Goal: Task Accomplishment & Management: Use online tool/utility

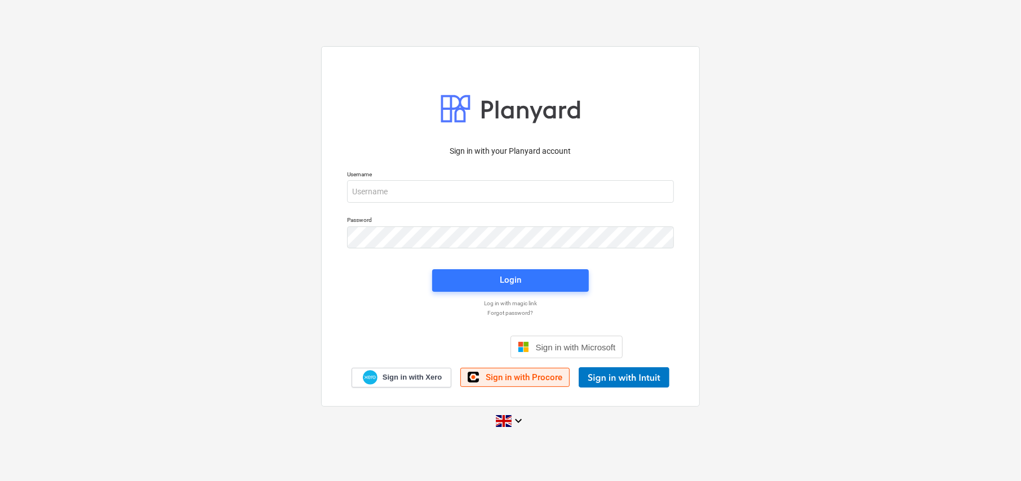
click at [522, 377] on span "Sign in with Procore" at bounding box center [524, 378] width 77 height 10
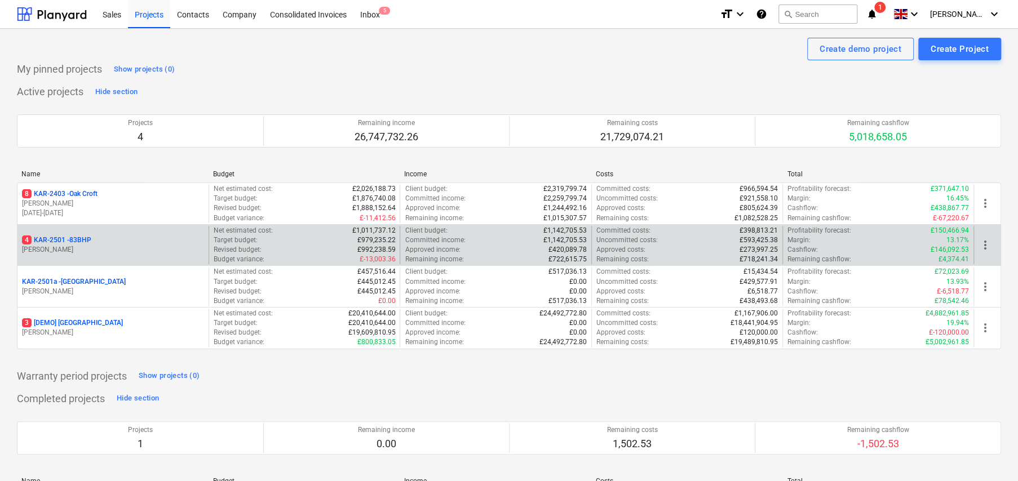
click at [89, 233] on div "4 KAR-2501 - 83BHP [PERSON_NAME]" at bounding box center [112, 245] width 191 height 39
click at [85, 238] on p "4 KAR-2501 - 83BHP" at bounding box center [56, 241] width 69 height 10
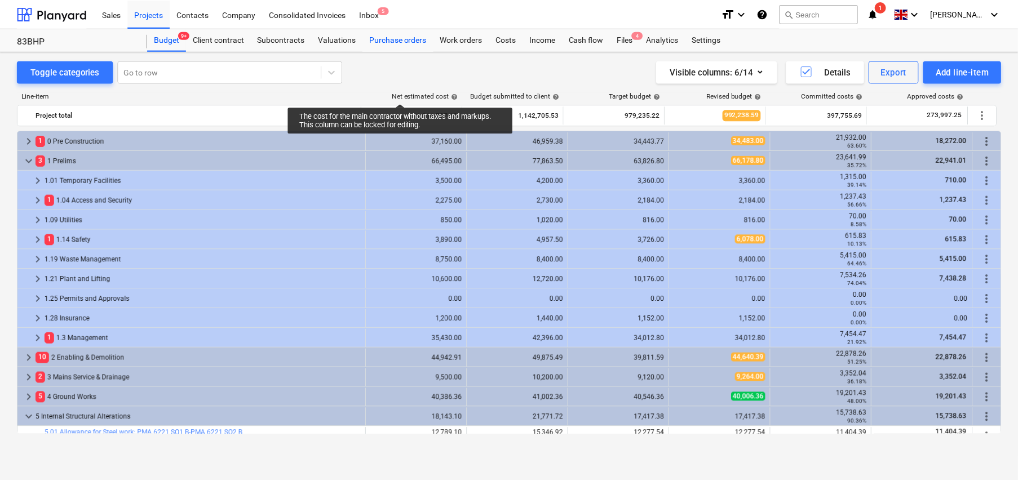
scroll to position [236, 0]
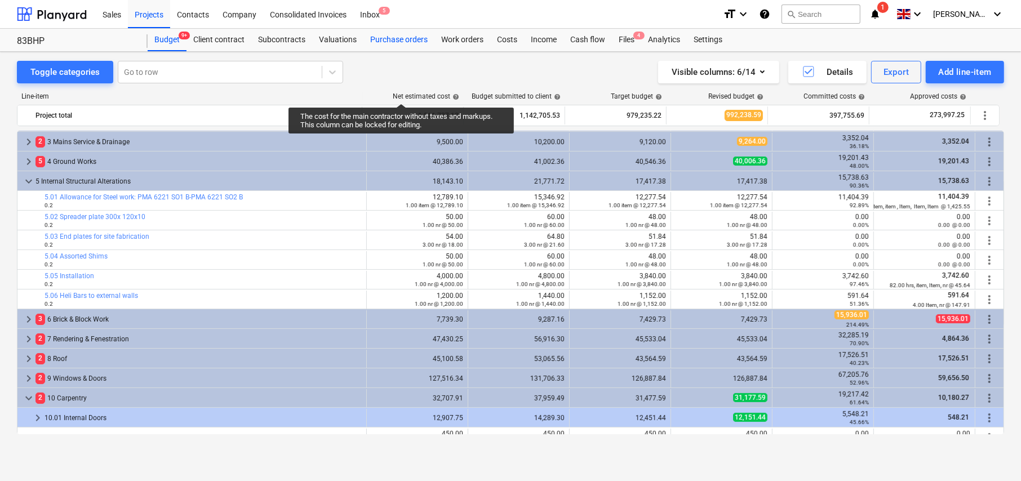
click at [405, 41] on div "Purchase orders" at bounding box center [399, 40] width 71 height 23
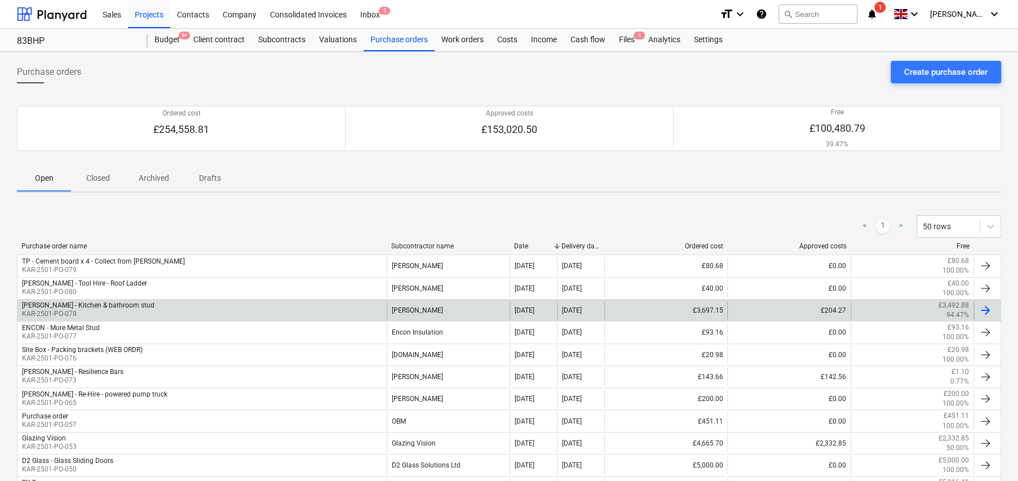
click at [109, 313] on p "KAR-2501-PO-078" at bounding box center [88, 314] width 132 height 10
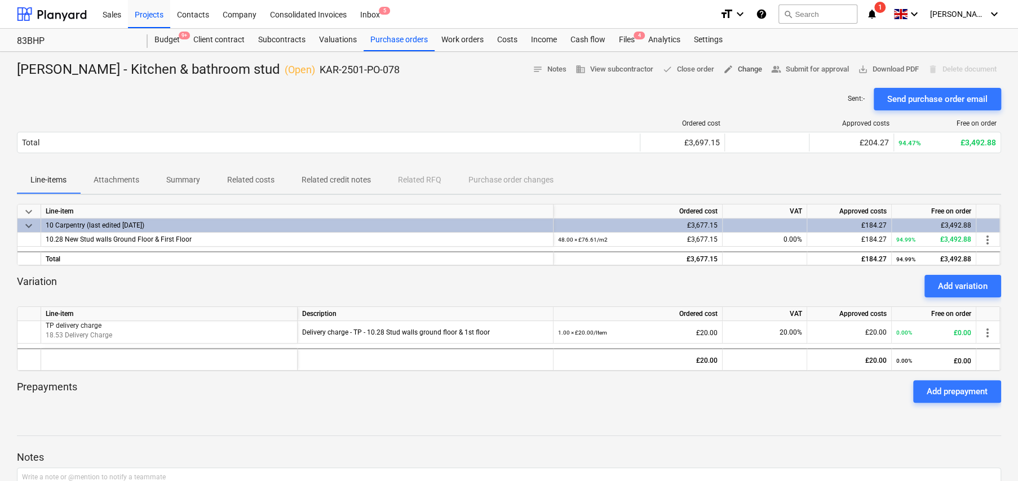
click at [739, 72] on span "edit Change" at bounding box center [742, 69] width 39 height 13
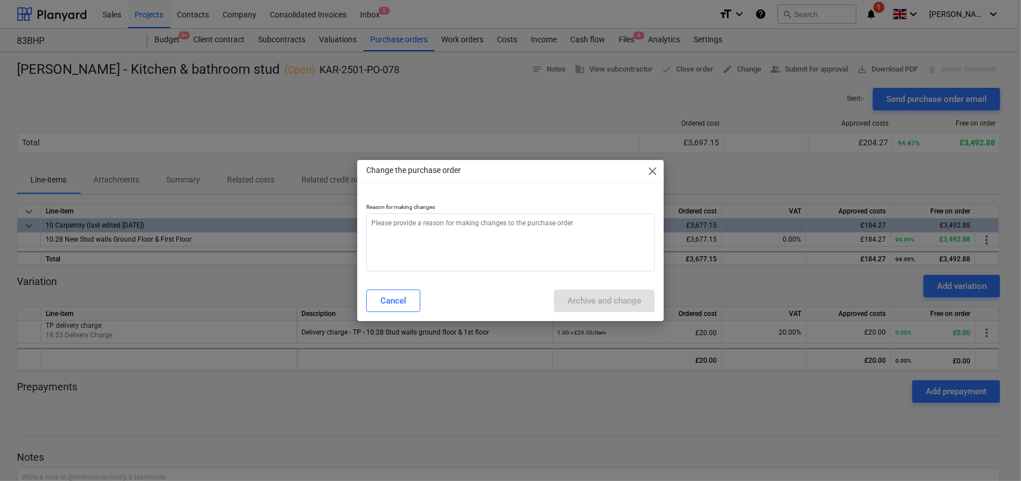
type textarea "x"
click at [522, 227] on textarea at bounding box center [510, 243] width 289 height 58
type textarea "A"
type textarea "x"
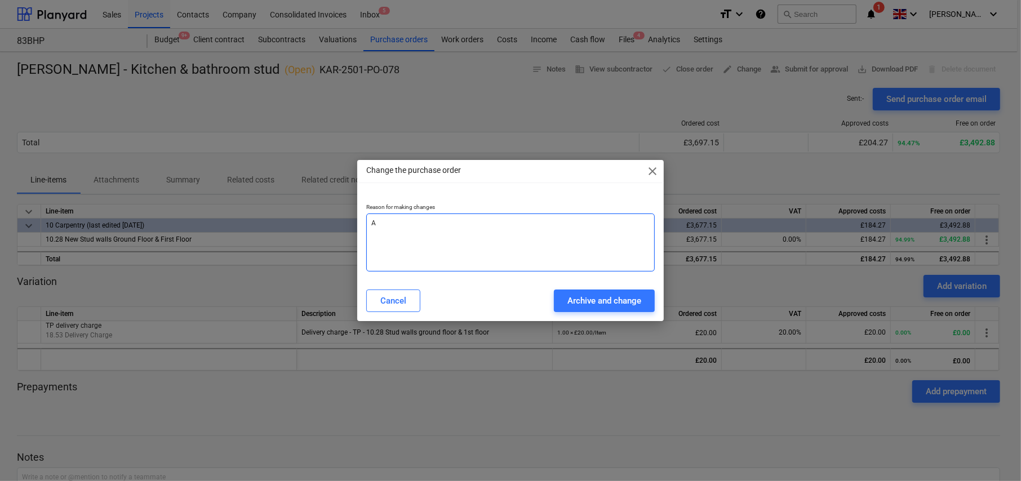
type textarea "Am"
type textarea "x"
type textarea "Ame"
type textarea "x"
type textarea "[MEDICAL_DATA]"
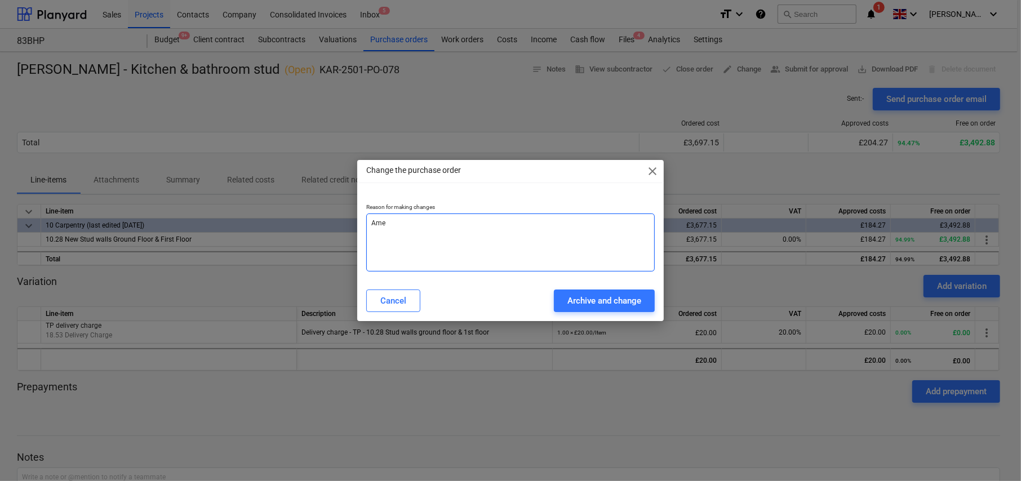
type textarea "x"
type textarea "Amend"
type textarea "x"
type textarea "[PERSON_NAME]"
type textarea "x"
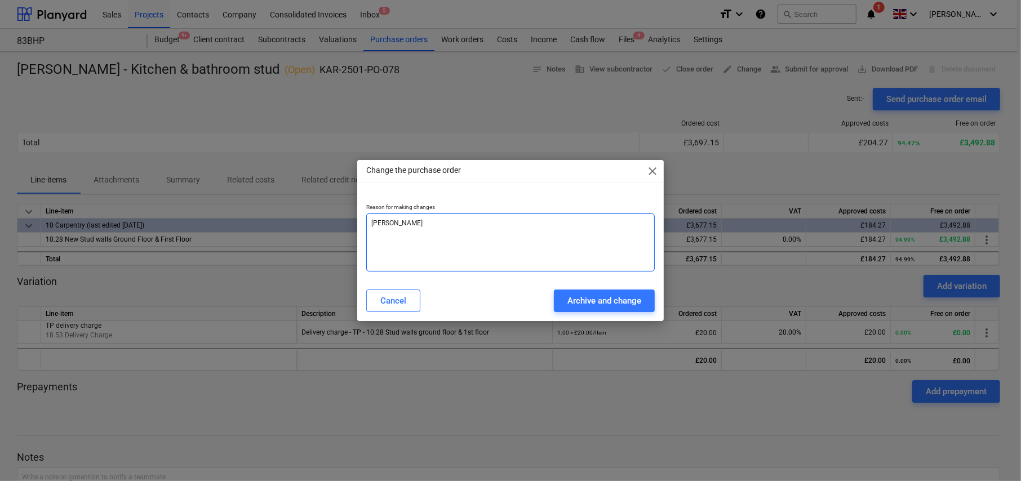
type textarea "Amended"
type textarea "x"
type textarea "Amended"
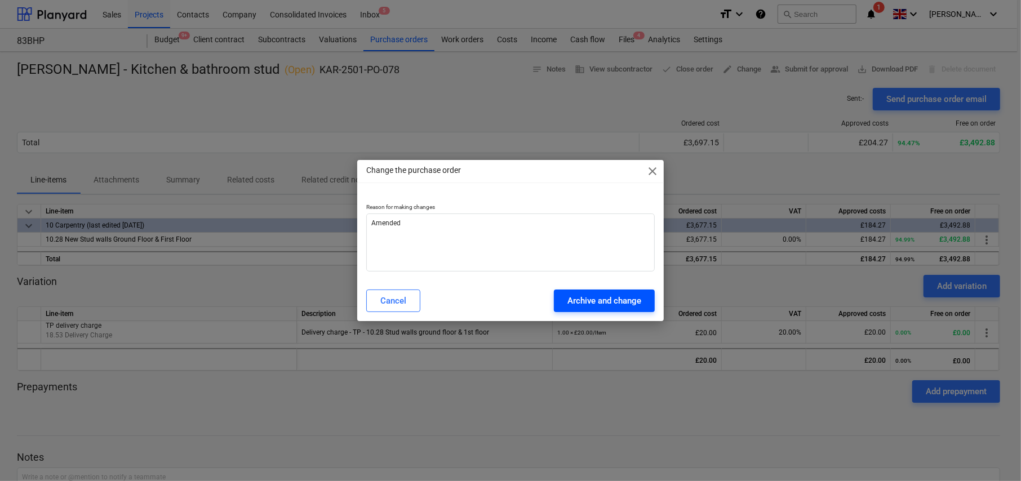
click at [614, 303] on div "Archive and change" at bounding box center [605, 301] width 74 height 15
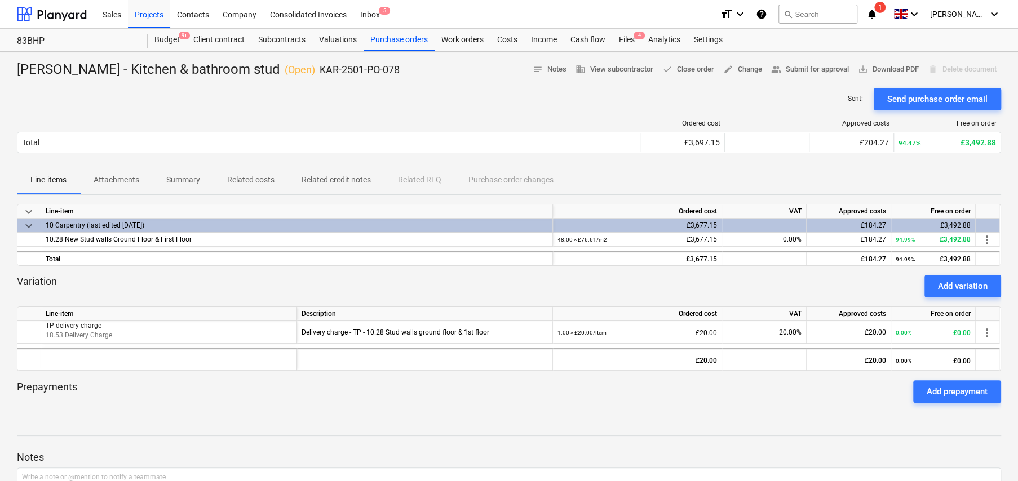
click at [253, 182] on p "Related costs" at bounding box center [250, 180] width 47 height 12
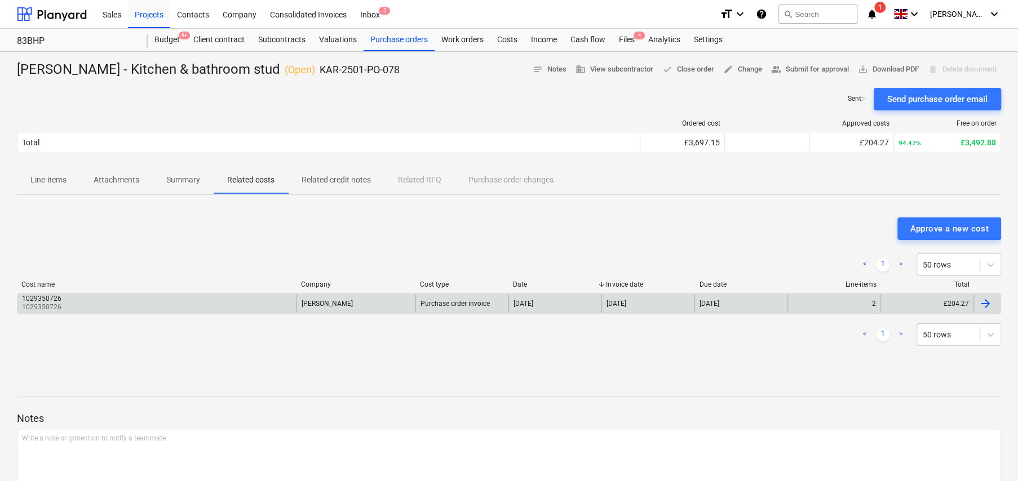
click at [249, 303] on div "1029350726 1029350726" at bounding box center [156, 304] width 279 height 18
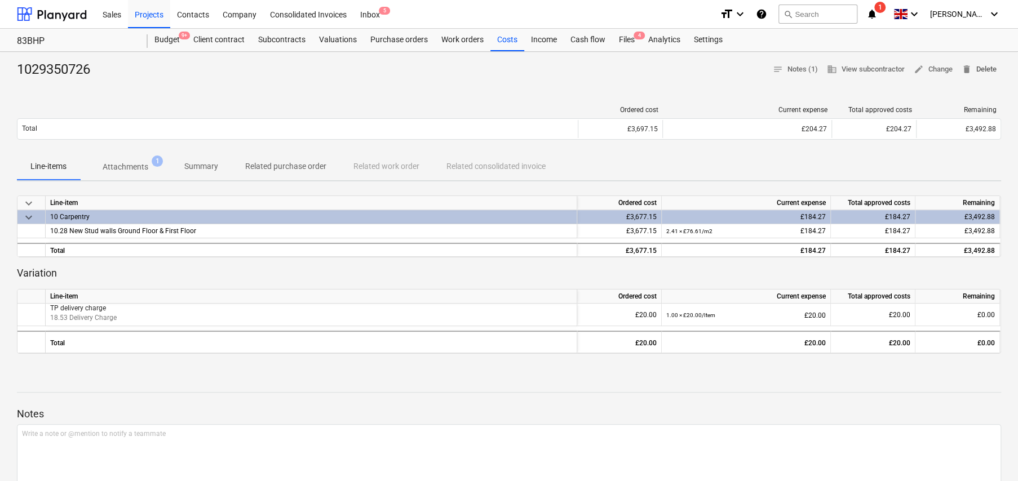
click at [987, 70] on span "delete Delete" at bounding box center [979, 69] width 35 height 13
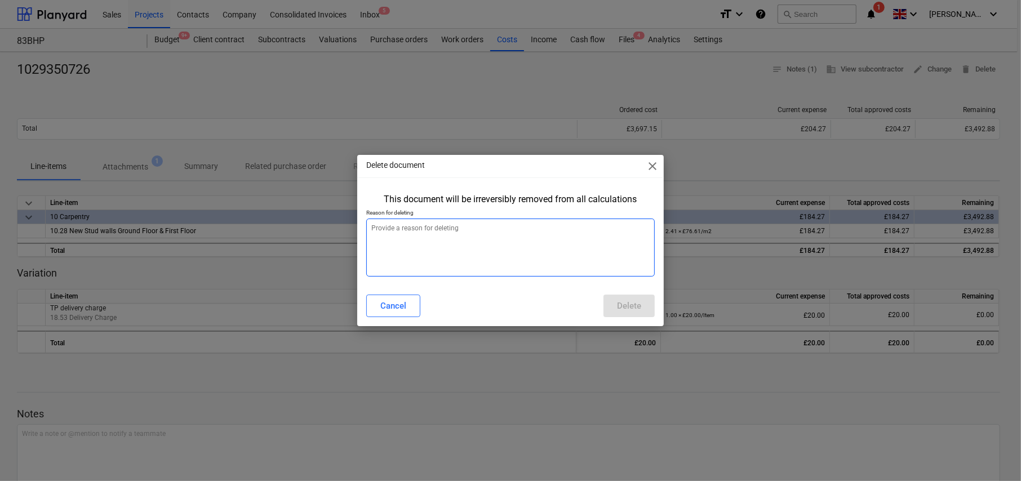
click at [476, 236] on textarea at bounding box center [510, 248] width 289 height 58
type textarea "x"
type textarea "A"
type textarea "x"
type textarea "Ad"
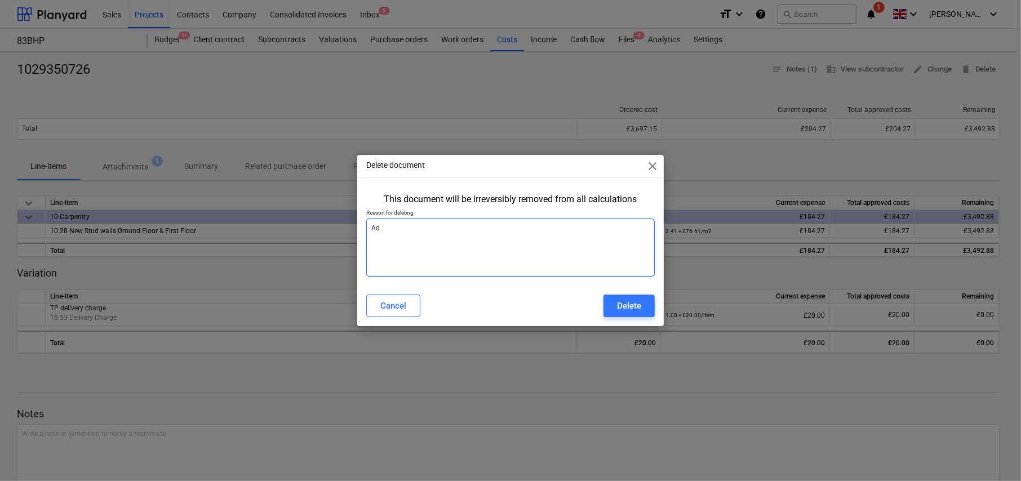
type textarea "x"
type textarea "Add"
type textarea "x"
type textarea "Adde"
type textarea "x"
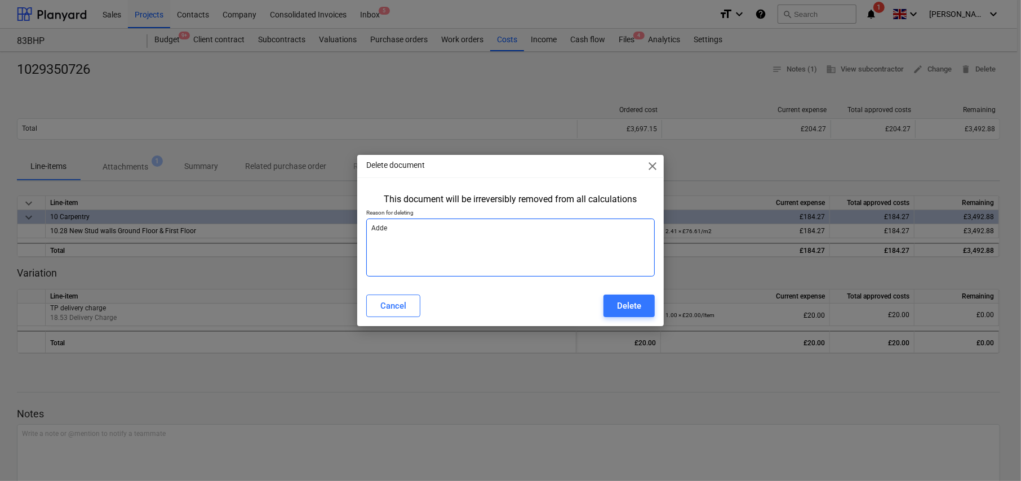
type textarea "Added"
type textarea "x"
type textarea "Added"
type textarea "x"
type textarea "Added i"
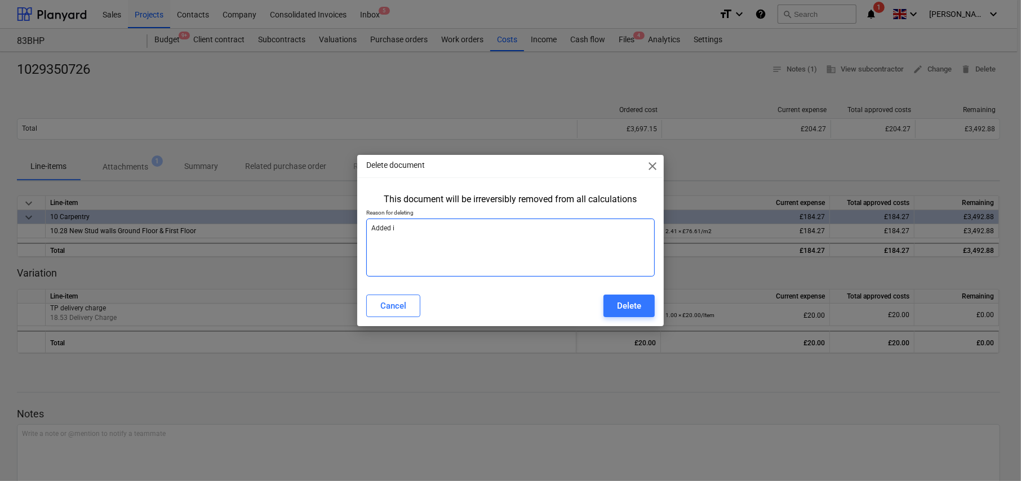
type textarea "x"
type textarea "Added in"
type textarea "x"
type textarea "Added inc"
type textarea "x"
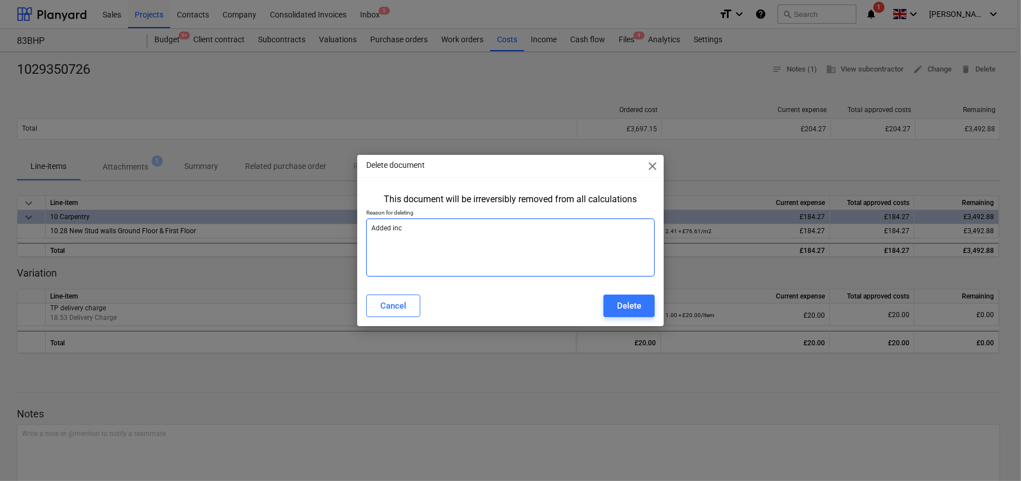
type textarea "Added inco"
type textarea "x"
type textarea "Added incor"
type textarea "x"
type textarea "Added incorr"
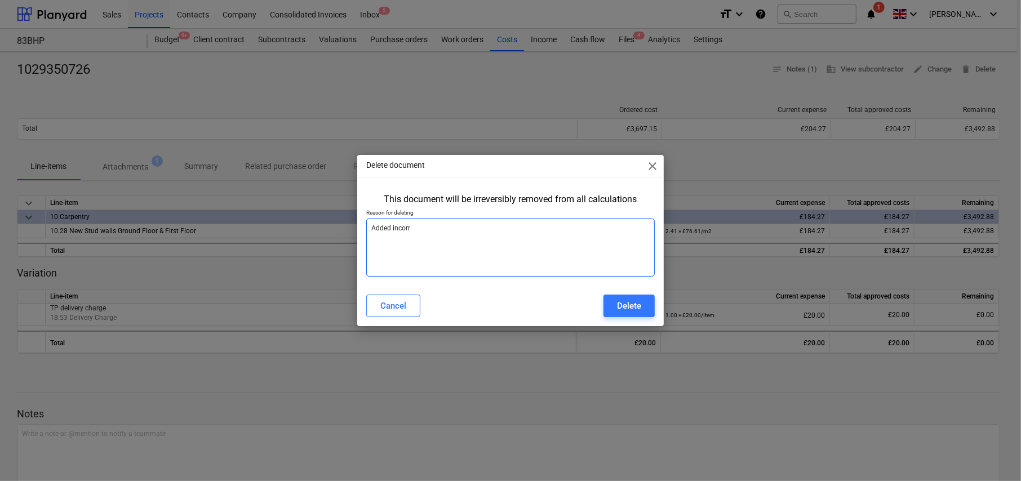
type textarea "x"
type textarea "Added incorre"
type textarea "x"
type textarea "Added incorrec"
type textarea "x"
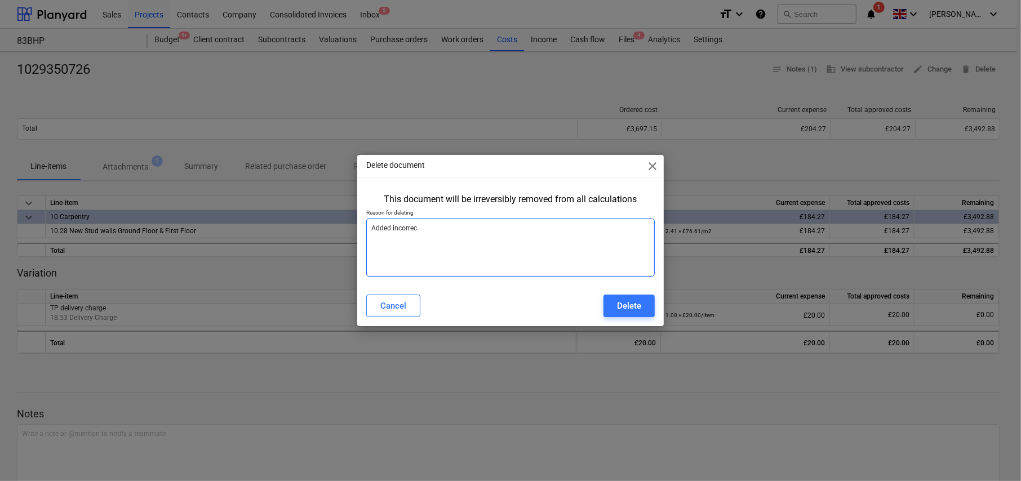
type textarea "Added incorrect"
type textarea "x"
type textarea "Added incorrectl"
type textarea "x"
type textarea "Added incorrectly"
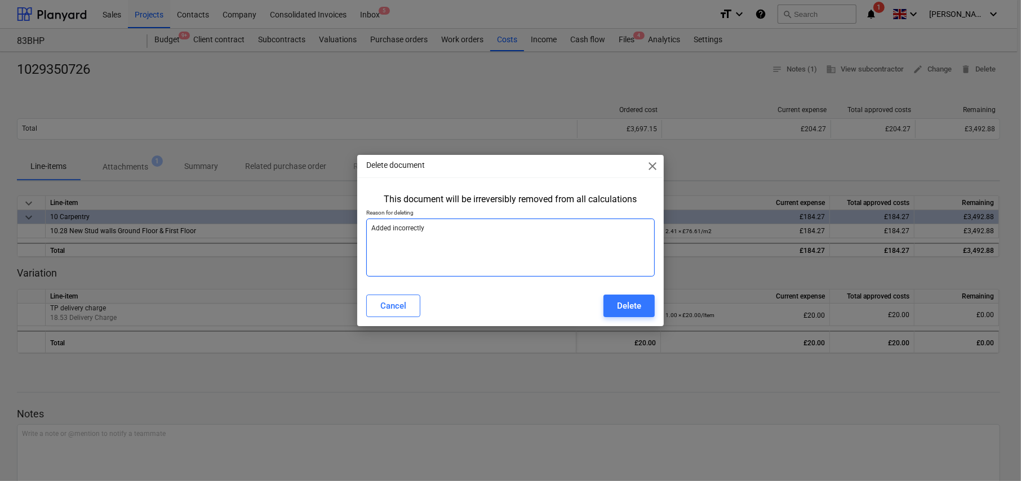
type textarea "x"
type textarea "Added incorrectly"
click at [636, 304] on div "Delete" at bounding box center [629, 306] width 24 height 15
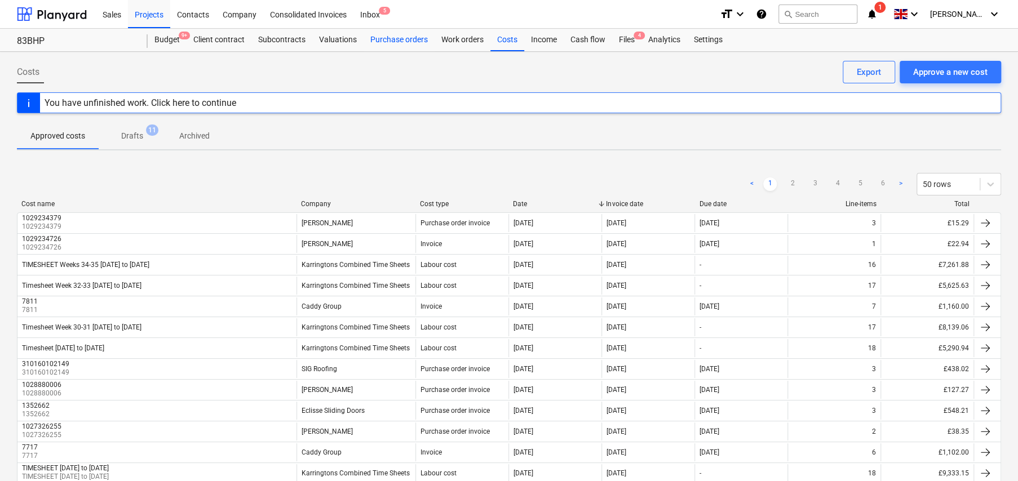
click at [388, 39] on div "Purchase orders" at bounding box center [399, 40] width 71 height 23
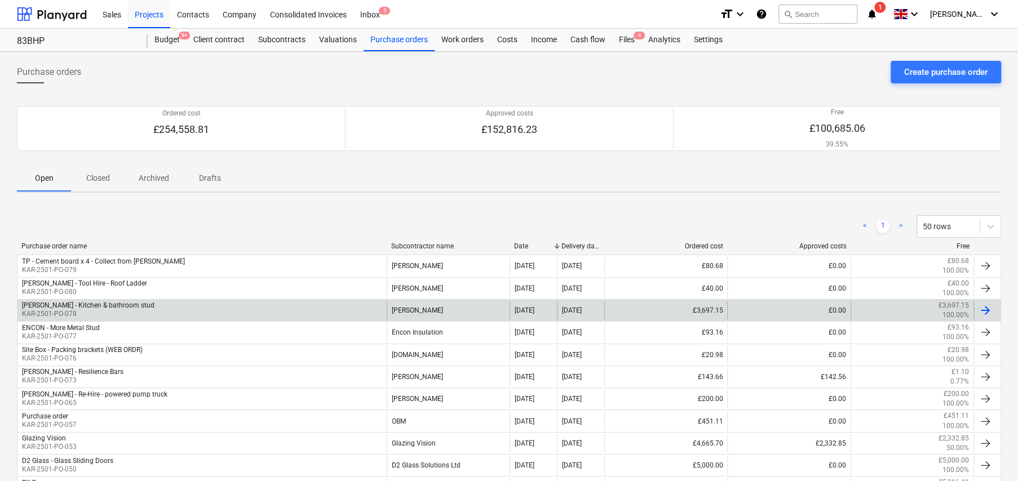
click at [118, 309] on div "[PERSON_NAME] - Kitchen & bathroom stud" at bounding box center [88, 306] width 132 height 8
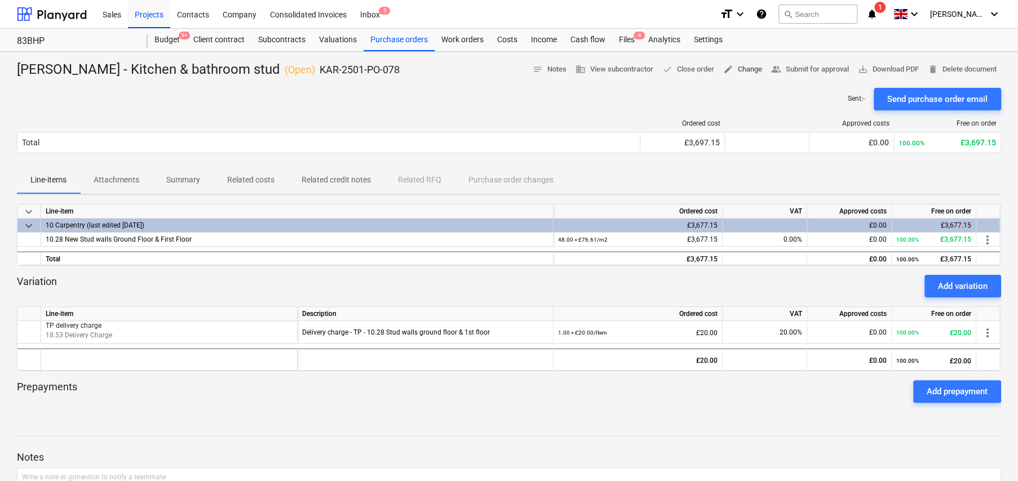
click at [724, 72] on span "edit" at bounding box center [728, 69] width 10 height 10
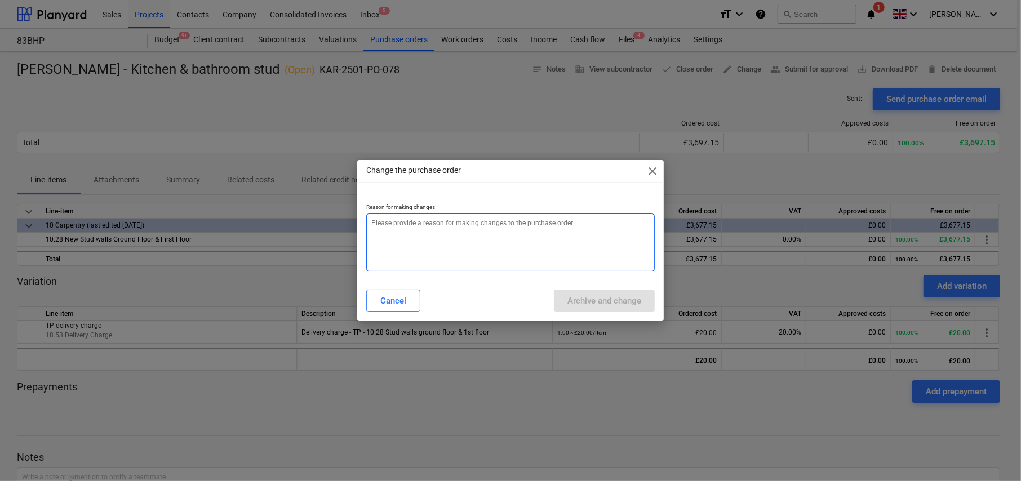
click at [494, 233] on textarea at bounding box center [510, 243] width 289 height 58
type textarea "x"
type textarea "A"
type textarea "x"
type textarea "Am"
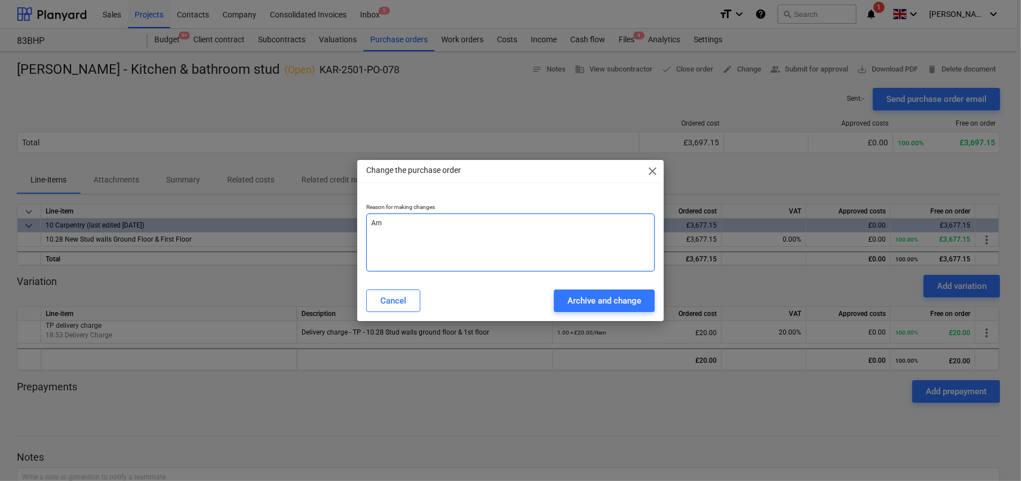
type textarea "x"
type textarea "Ame"
type textarea "x"
type textarea "[MEDICAL_DATA]"
type textarea "x"
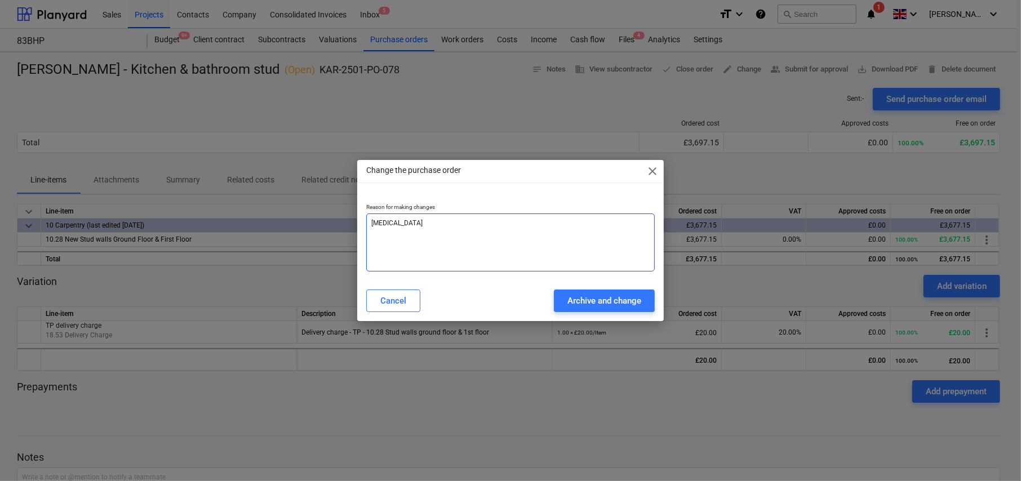
type textarea "Amend"
type textarea "x"
type textarea "[PERSON_NAME]"
type textarea "x"
type textarea "Amended"
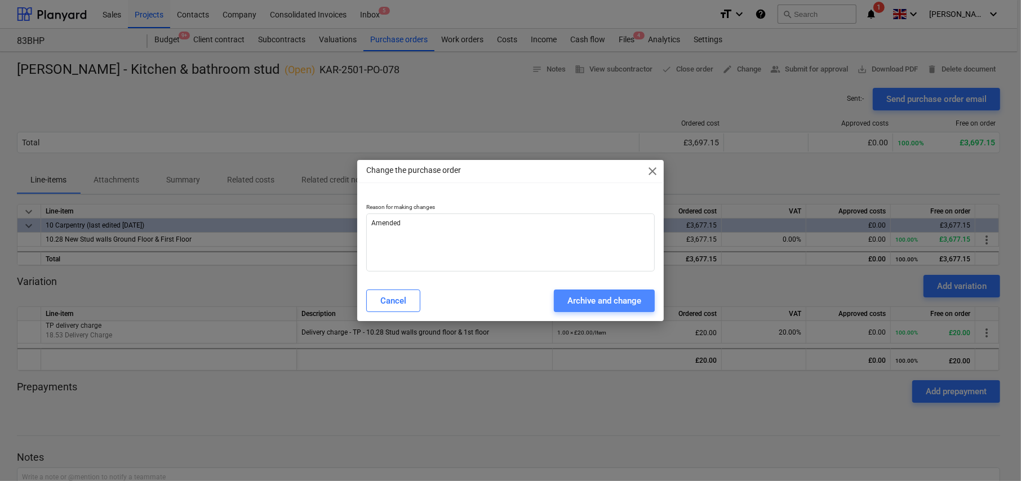
click at [601, 297] on div "Archive and change" at bounding box center [605, 301] width 74 height 15
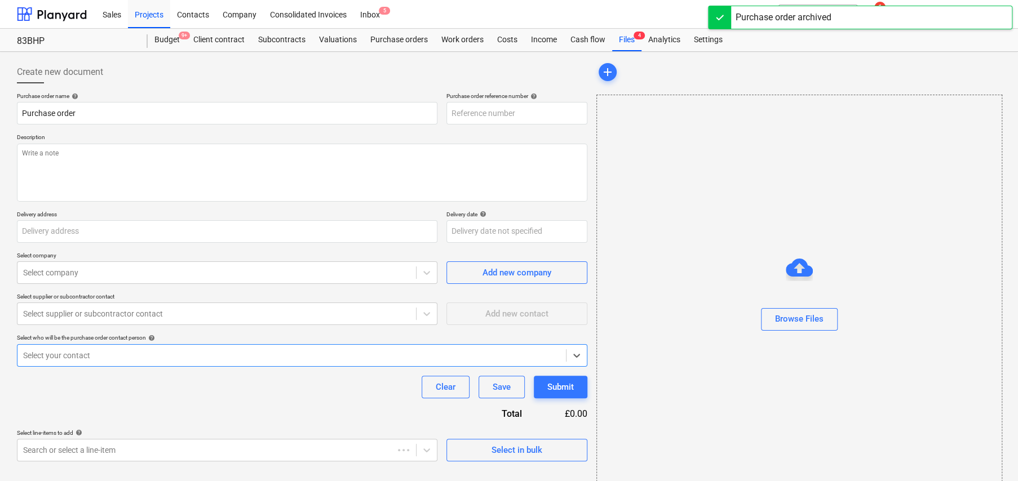
type textarea "x"
type input "[PERSON_NAME] - Kitchen & bathroom stud"
type input "KAR-2501-PO-078"
type textarea "20 x 4x2@3 meter lengths (206906) 5 x 12mil ply (683572) Bag of [PERSON_NAME] p…"
type input "[STREET_ADDRESS]"
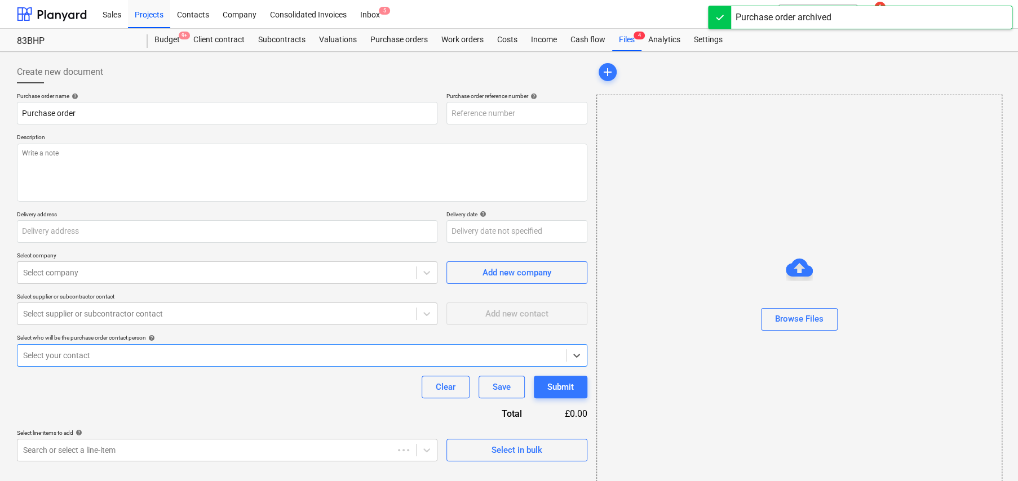
type input "[DATE]"
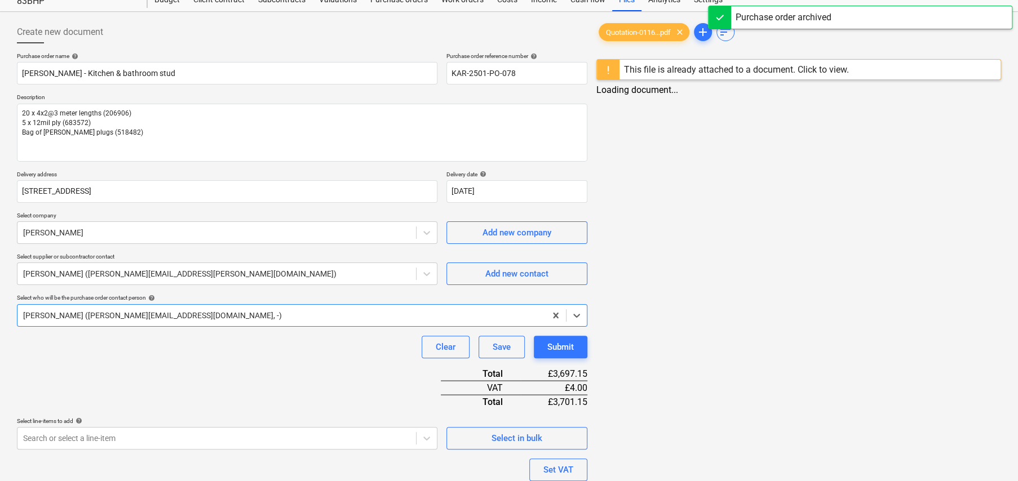
scroll to position [137, 0]
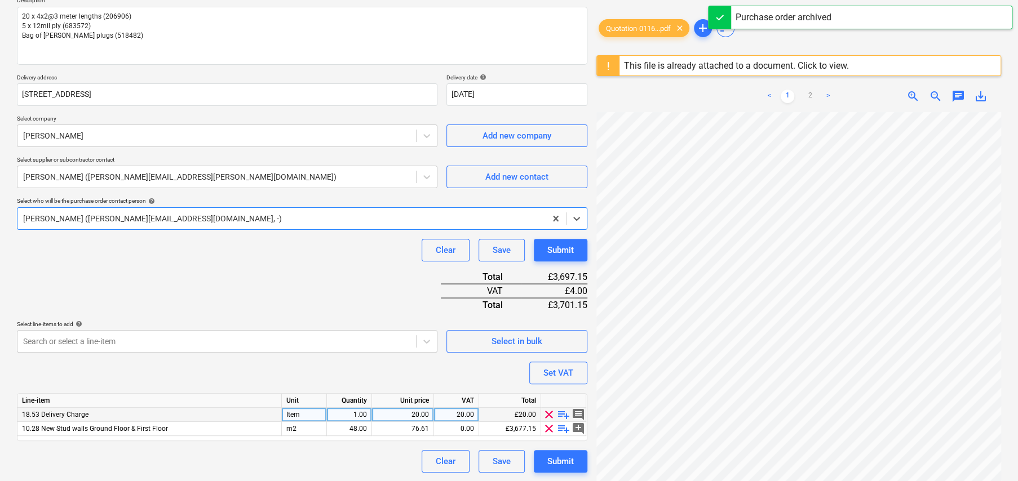
click at [564, 413] on span "playlist_add" at bounding box center [564, 415] width 14 height 14
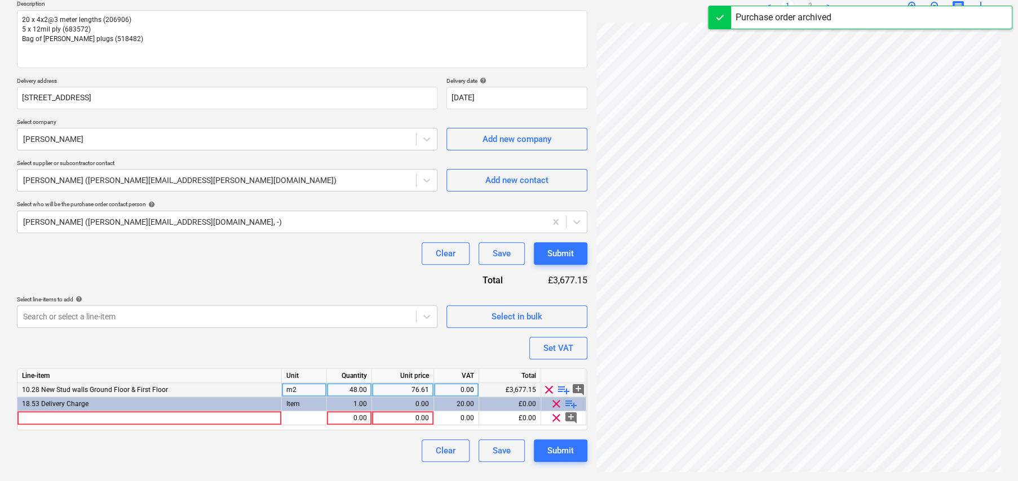
scroll to position [133, 0]
click at [572, 403] on span "playlist_add" at bounding box center [571, 405] width 14 height 14
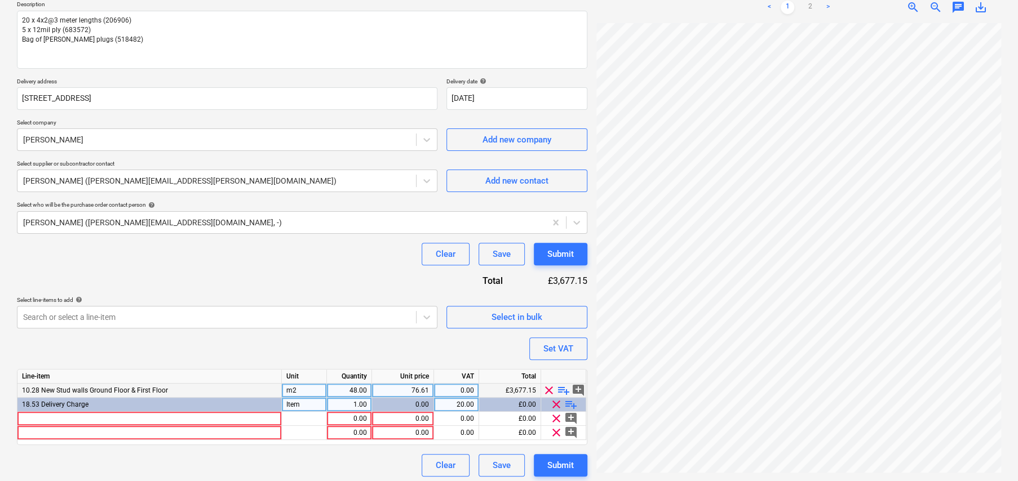
click at [564, 391] on span "playlist_add" at bounding box center [564, 391] width 14 height 14
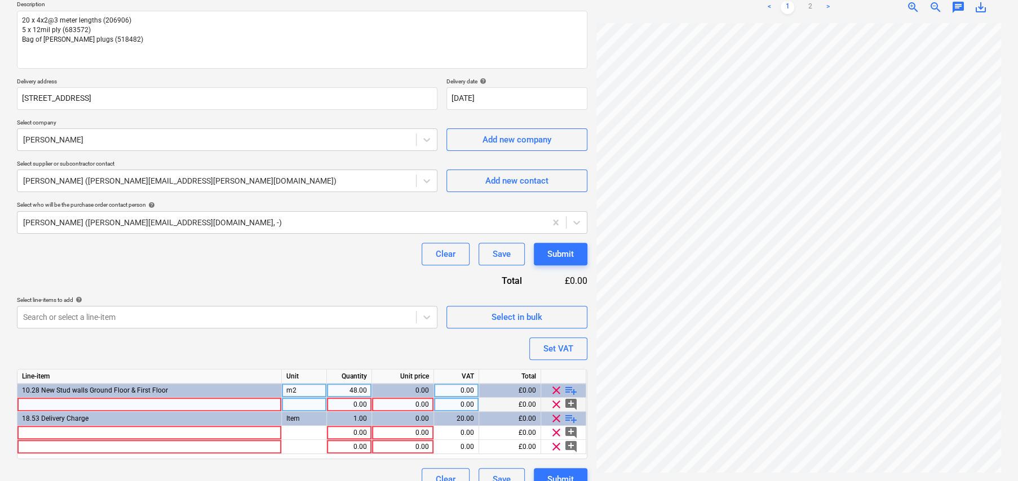
click at [114, 401] on div at bounding box center [149, 405] width 264 height 14
click at [171, 402] on input at bounding box center [149, 405] width 264 height 14
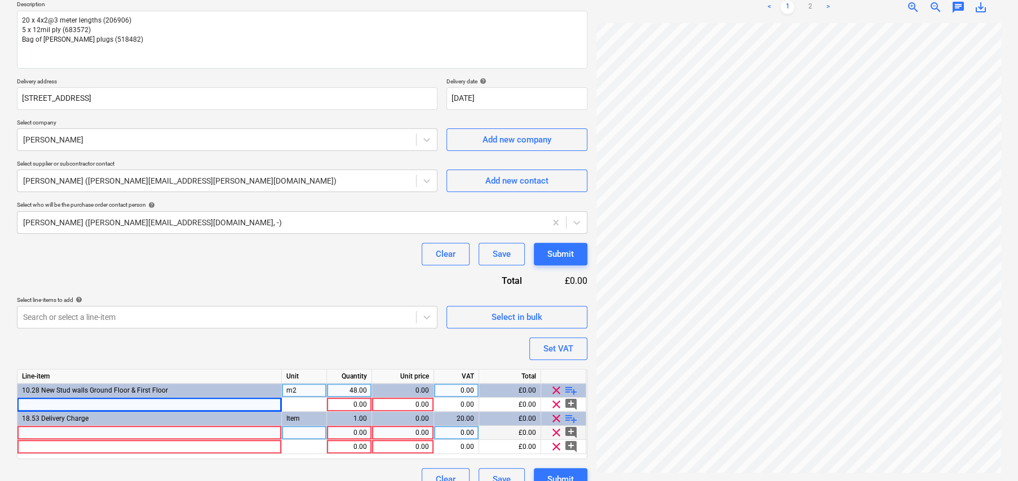
click at [152, 432] on div at bounding box center [149, 433] width 264 height 14
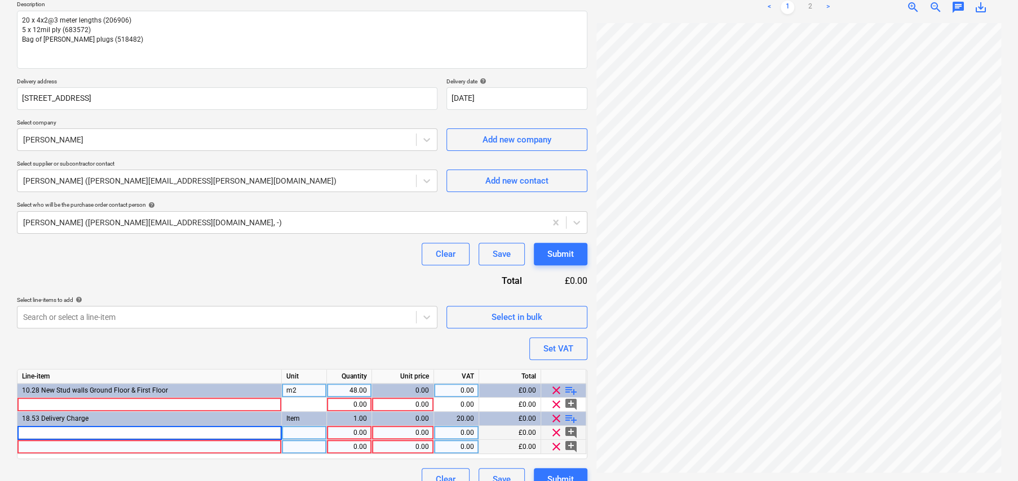
click at [556, 445] on span "clear" at bounding box center [557, 447] width 14 height 14
type textarea "x"
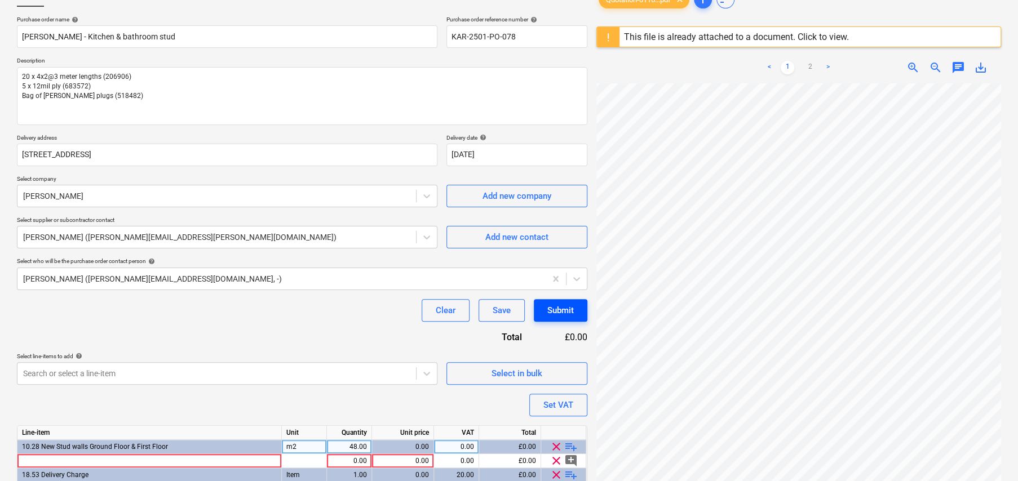
scroll to position [151, 0]
click at [810, 68] on link "2" at bounding box center [810, 68] width 14 height 14
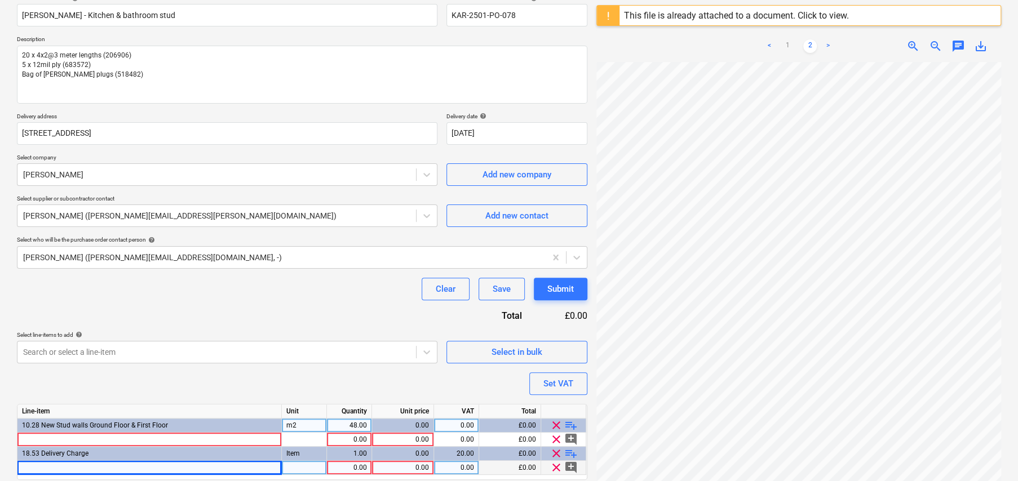
scroll to position [137, 0]
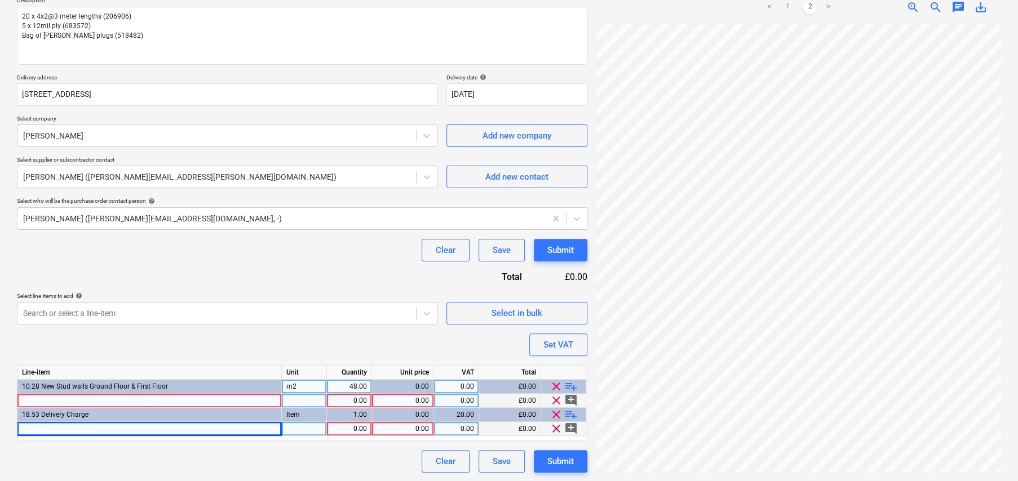
click at [217, 400] on div at bounding box center [149, 401] width 264 height 14
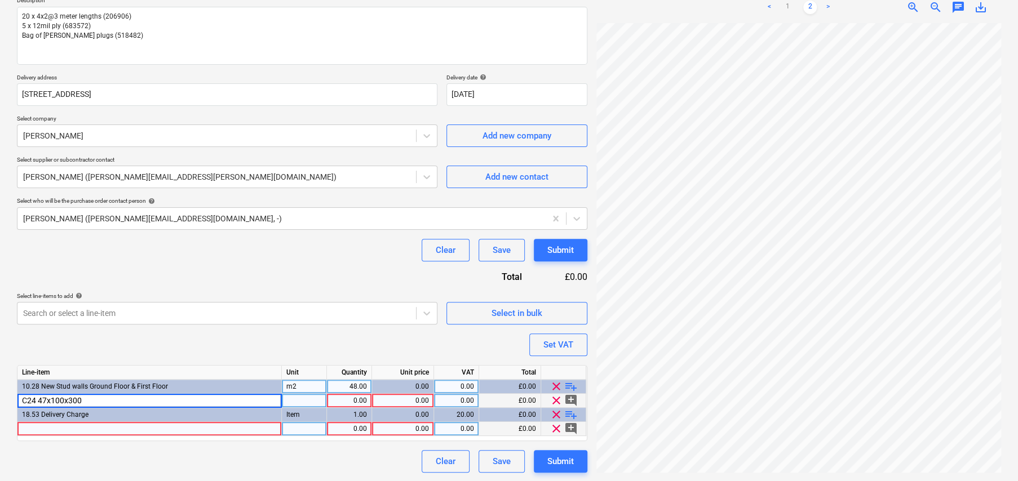
type input "C24 47x100x3000"
type textarea "x"
type input "EA"
type textarea "x"
type input "20"
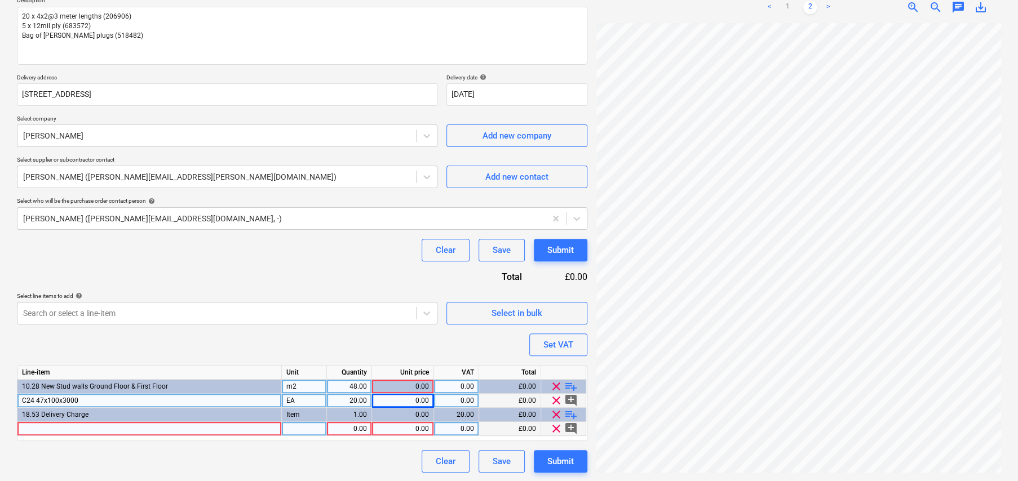
type textarea "x"
click at [413, 401] on div "0.00" at bounding box center [403, 401] width 52 height 14
type input "5"
type textarea "x"
type input "5.28"
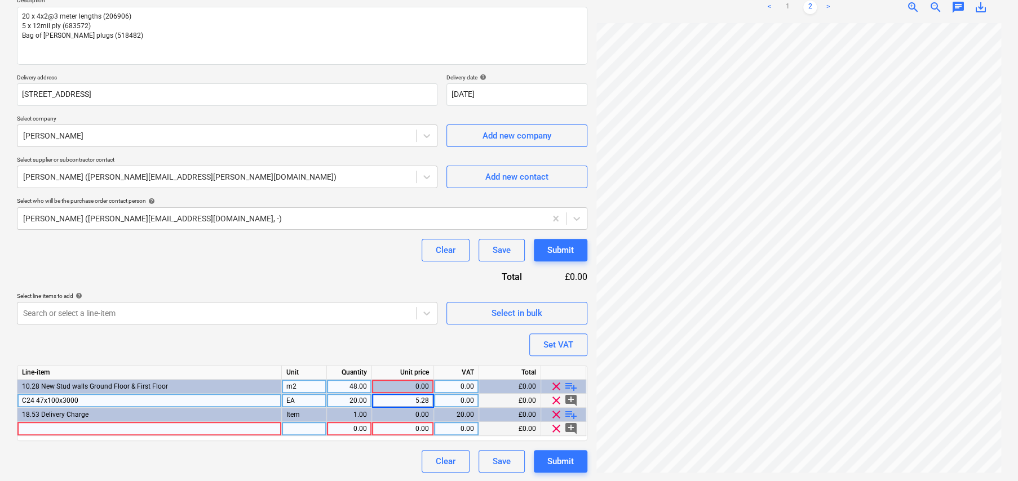
type textarea "x"
type input "20"
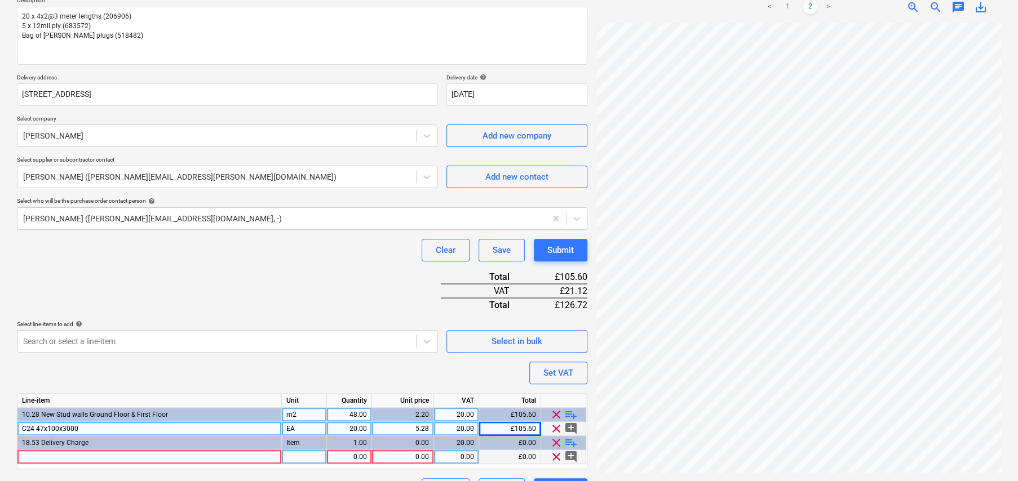
click at [571, 415] on span "playlist_add" at bounding box center [571, 415] width 14 height 14
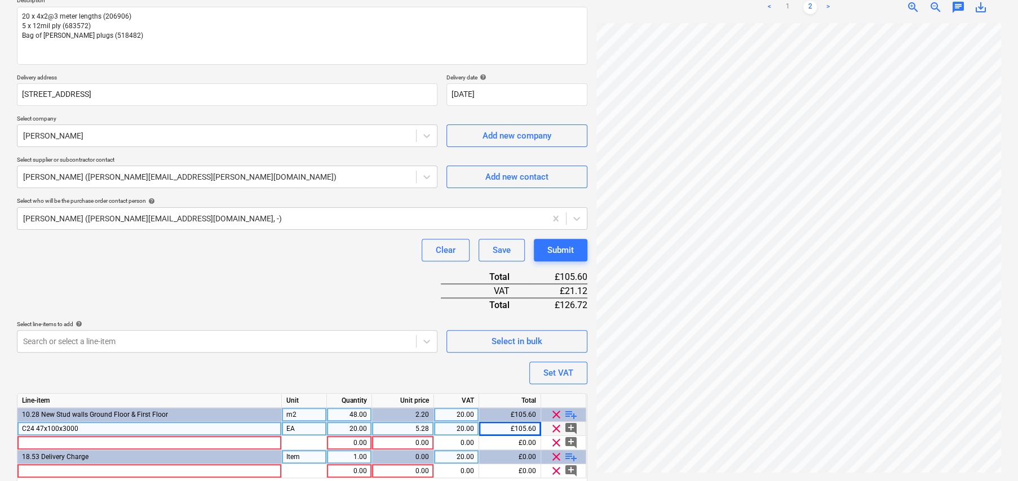
click at [573, 413] on span "playlist_add" at bounding box center [571, 415] width 14 height 14
type textarea "x"
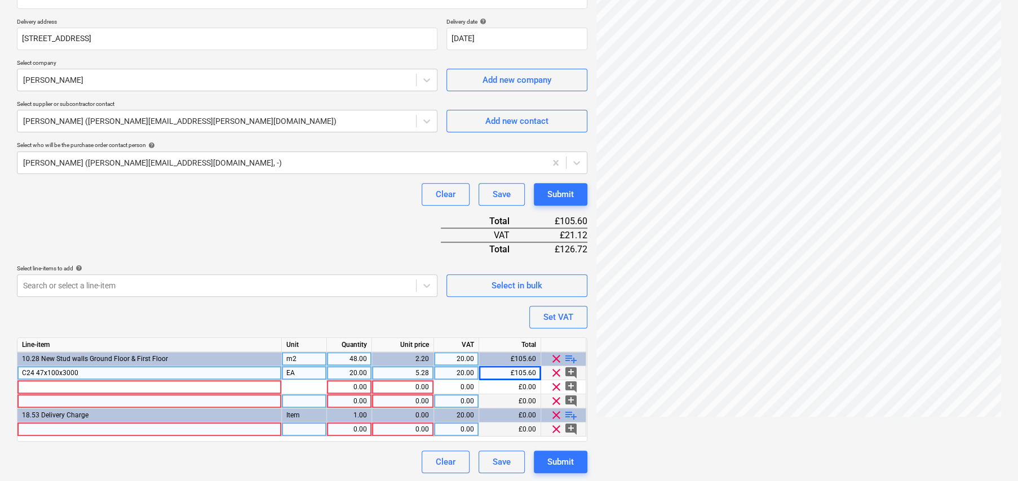
scroll to position [193, 0]
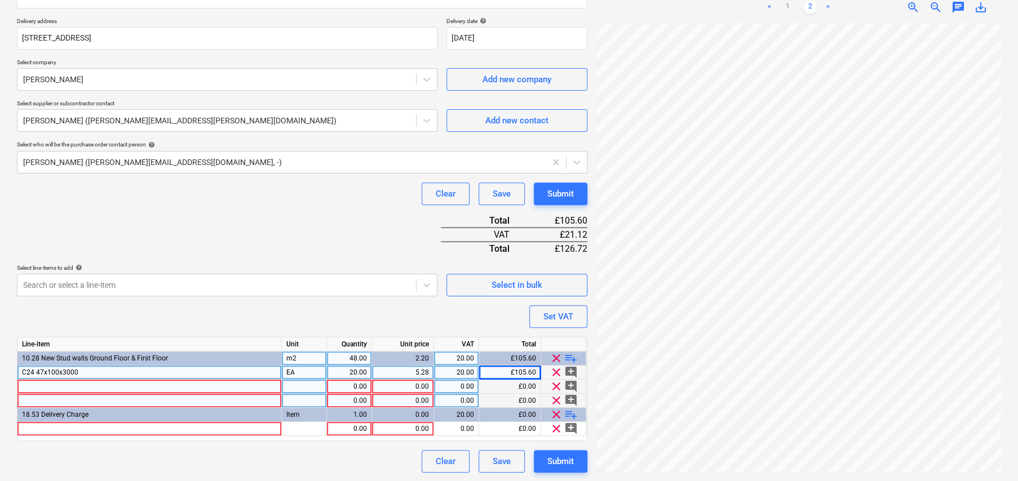
click at [156, 383] on div at bounding box center [149, 387] width 264 height 14
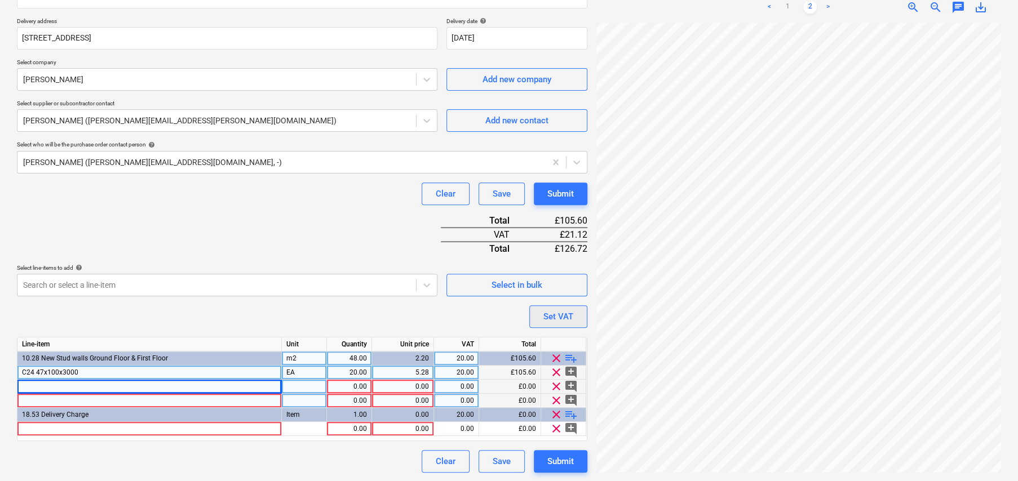
scroll to position [63, 20]
click at [175, 386] on div at bounding box center [149, 387] width 264 height 14
type input "Shuttering Ply 12mm"
type textarea "x"
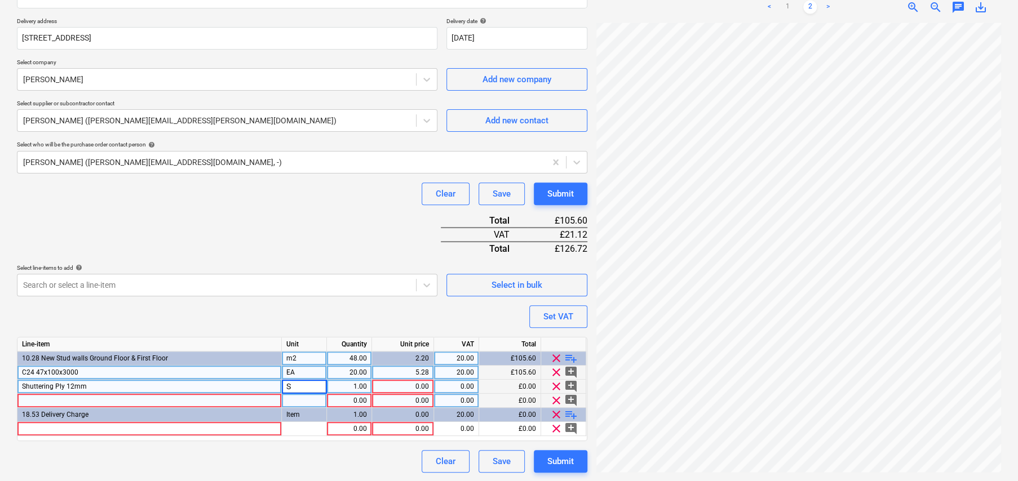
type input "SH"
type textarea "x"
type input "20"
type textarea "x"
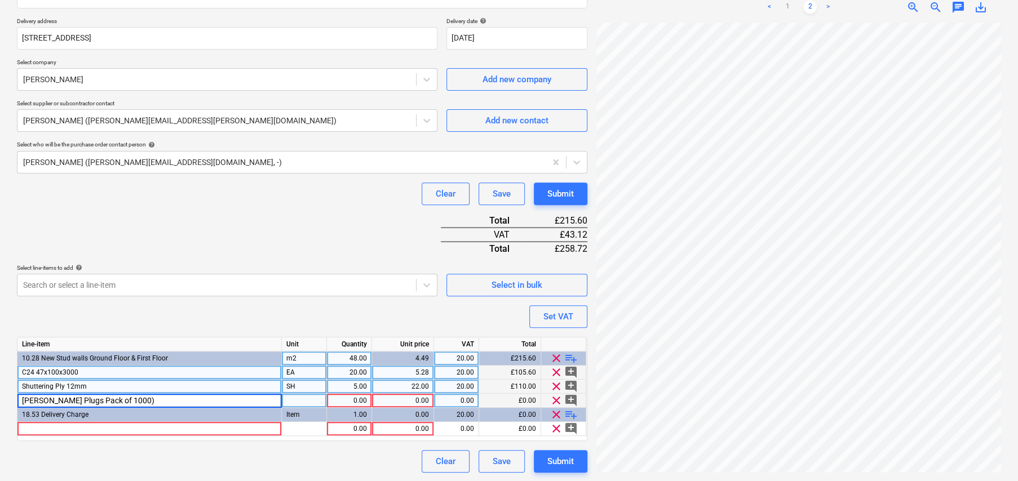
type input "[PERSON_NAME] Plugs (Pack of 1000)"
type textarea "x"
type input "PK"
type textarea "x"
type input "16.48"
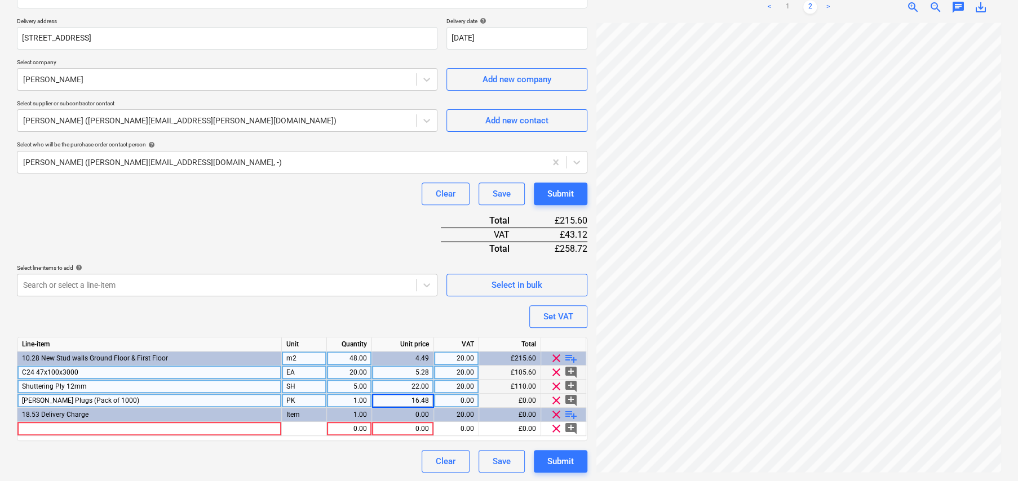
type textarea "x"
type input "16.27"
type textarea "x"
type input "20"
click at [553, 415] on span "clear" at bounding box center [557, 415] width 14 height 14
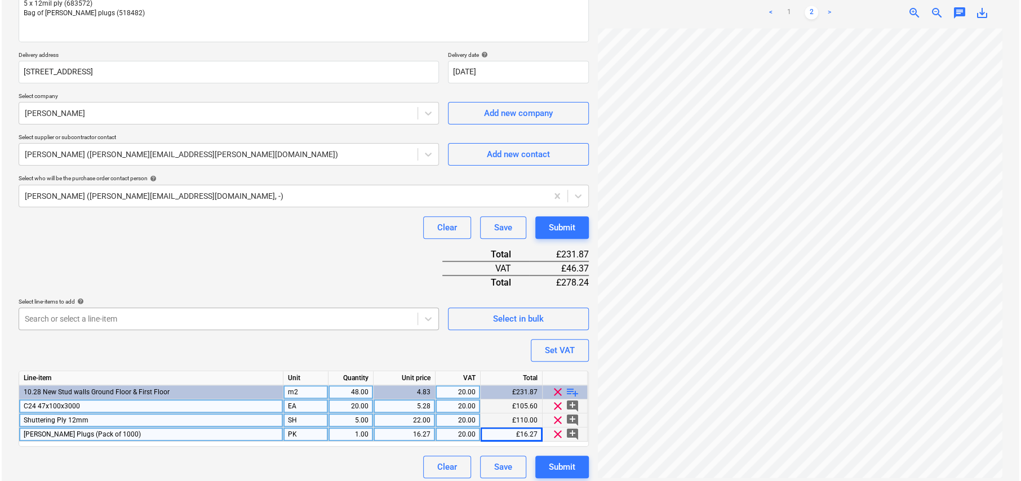
scroll to position [165, 0]
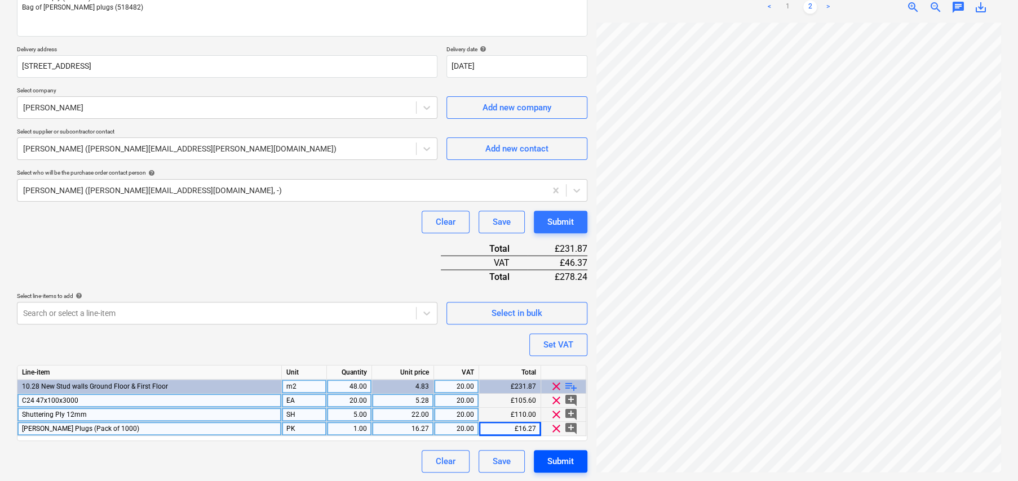
click at [567, 458] on div "Submit" at bounding box center [560, 461] width 26 height 15
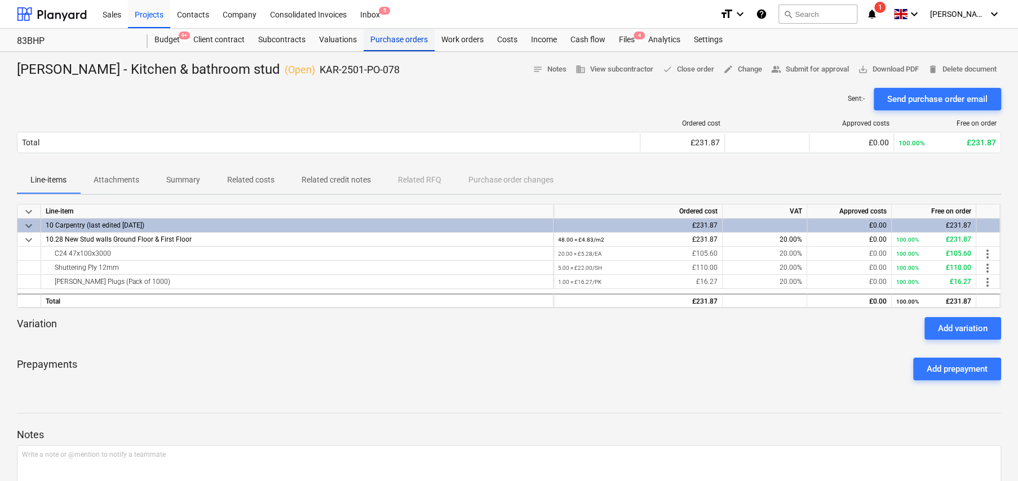
click at [399, 38] on div "Purchase orders" at bounding box center [399, 40] width 71 height 23
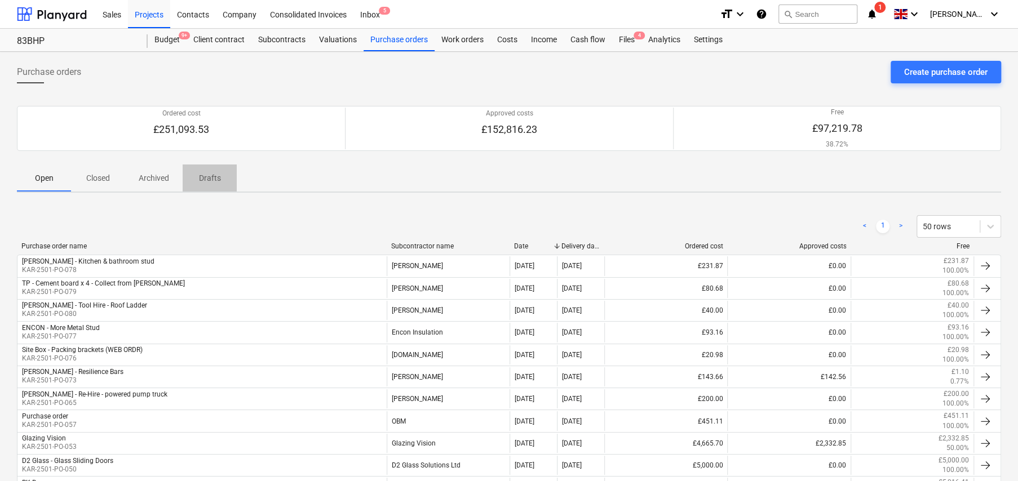
click at [211, 177] on p "Drafts" at bounding box center [209, 178] width 27 height 12
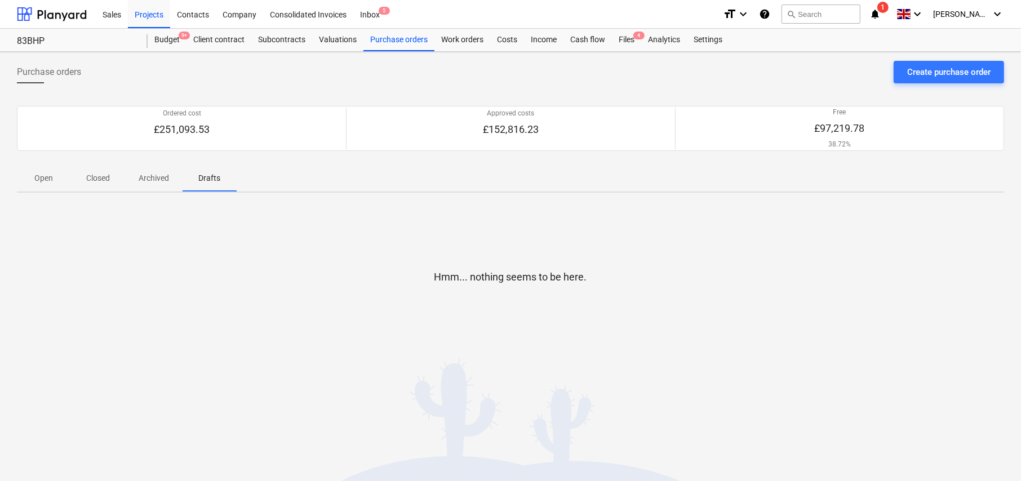
click at [157, 179] on p "Archived" at bounding box center [154, 178] width 30 height 12
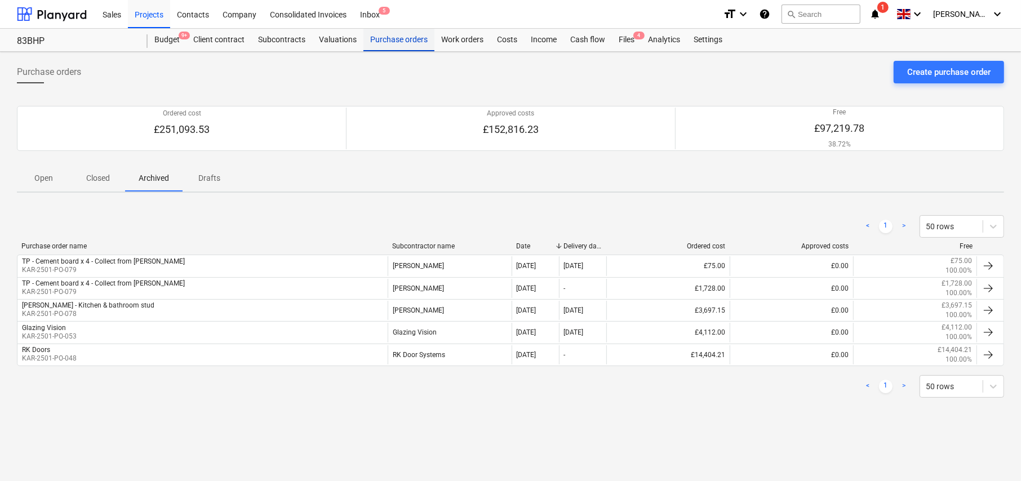
click at [390, 37] on div "Purchase orders" at bounding box center [399, 40] width 71 height 23
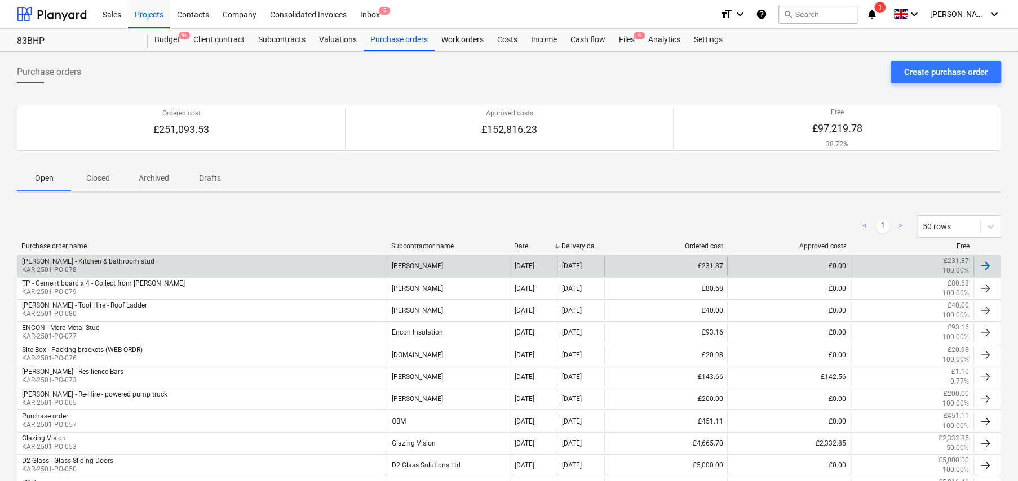
click at [145, 264] on div "[PERSON_NAME] - Kitchen & bathroom stud KAR-2501-PO-078" at bounding box center [201, 265] width 369 height 19
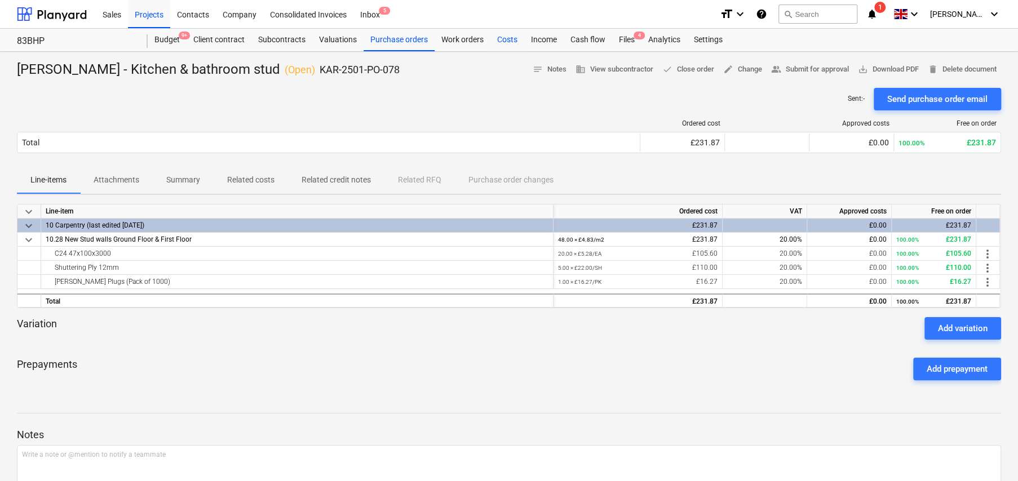
click at [506, 40] on div "Costs" at bounding box center [507, 40] width 34 height 23
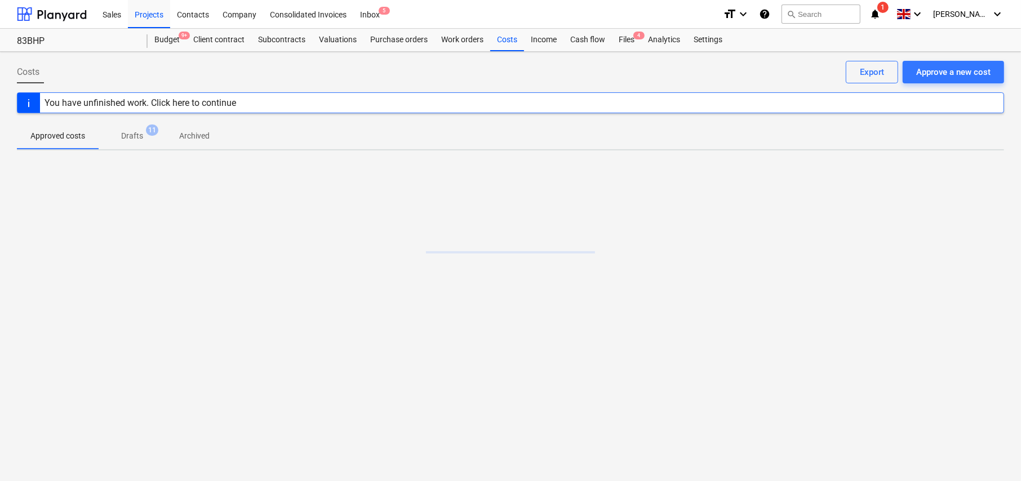
click at [202, 143] on span "Archived" at bounding box center [194, 136] width 57 height 19
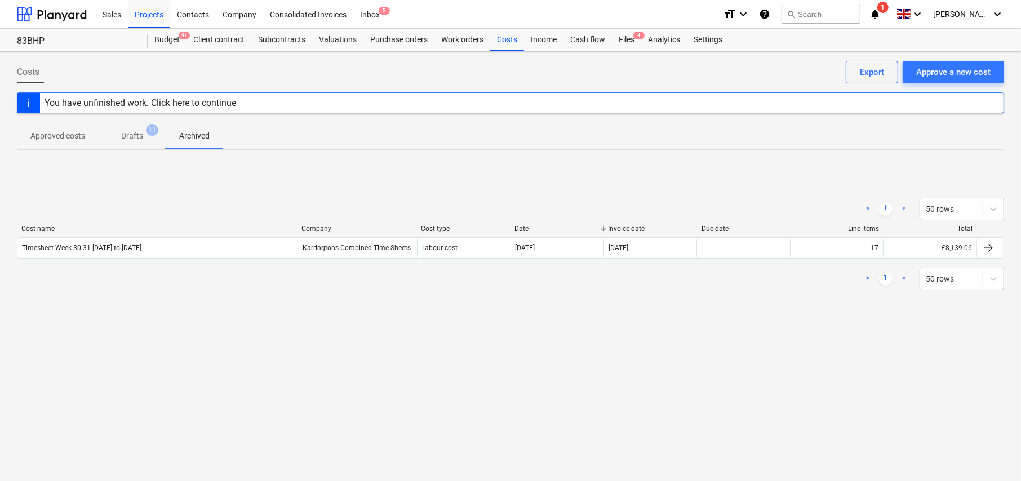
click at [138, 135] on p "Drafts" at bounding box center [132, 136] width 22 height 12
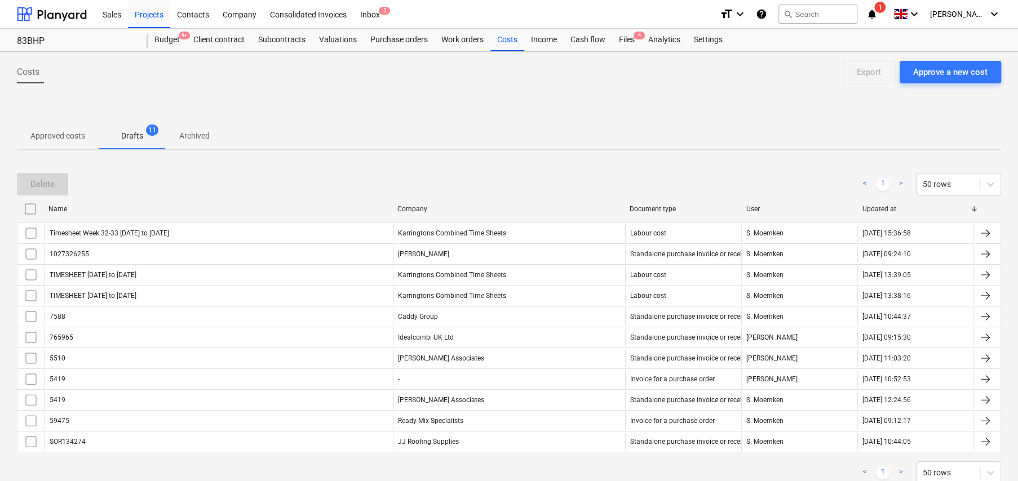
click at [198, 132] on p "Archived" at bounding box center [194, 136] width 30 height 12
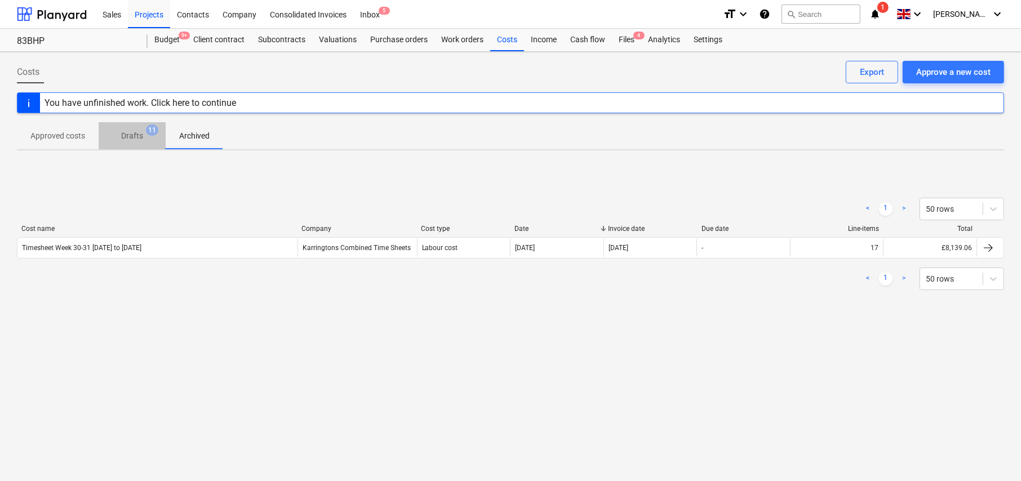
click at [133, 137] on p "Drafts" at bounding box center [132, 136] width 22 height 12
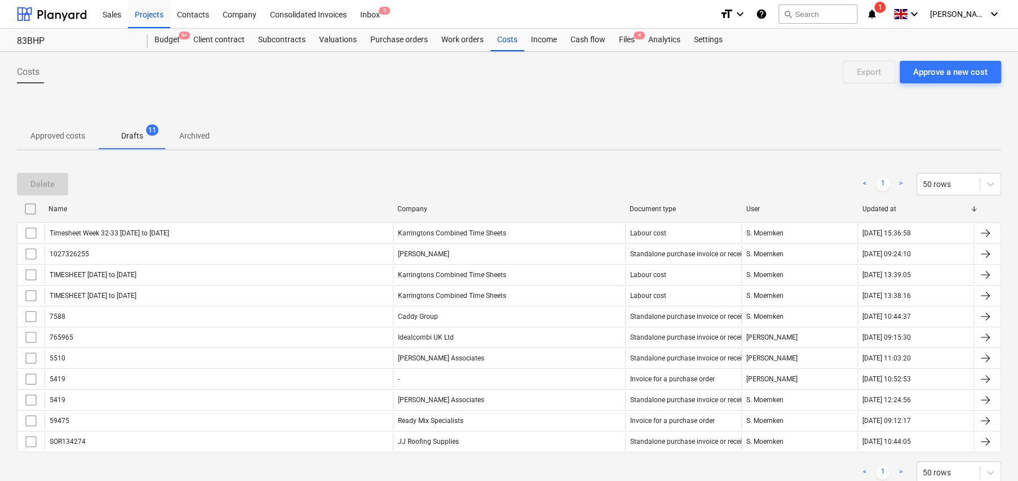
click at [196, 135] on p "Archived" at bounding box center [194, 136] width 30 height 12
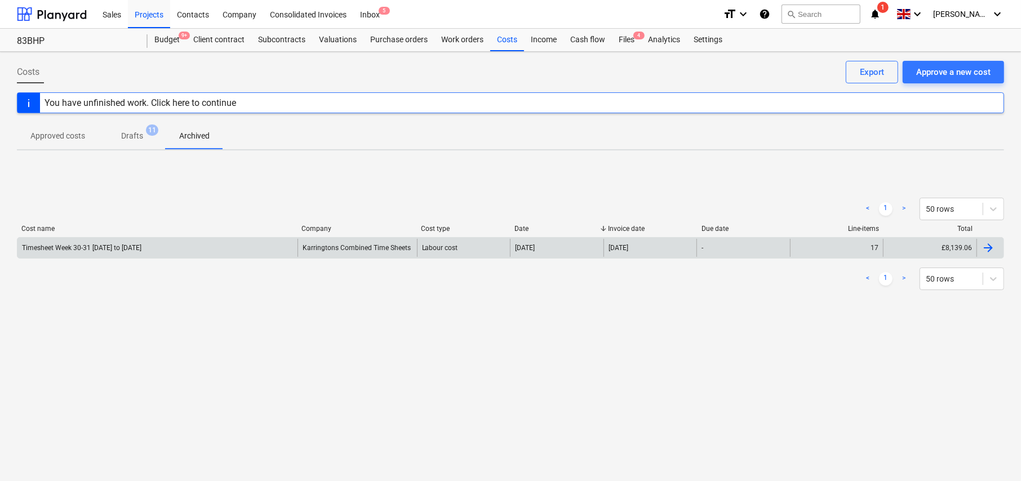
click at [97, 248] on div "Timesheet Week 30-31 [DATE] to [DATE]" at bounding box center [81, 248] width 119 height 8
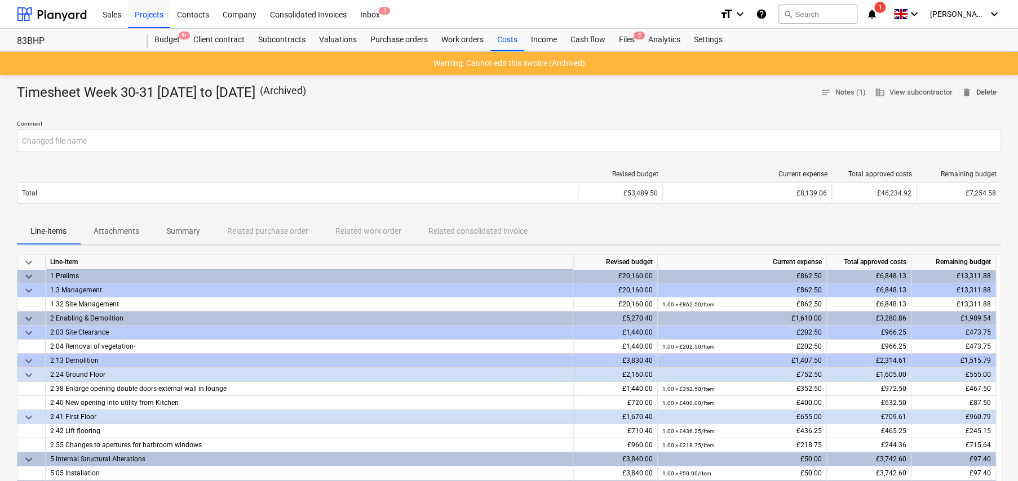
click at [988, 94] on span "delete Delete" at bounding box center [979, 92] width 35 height 13
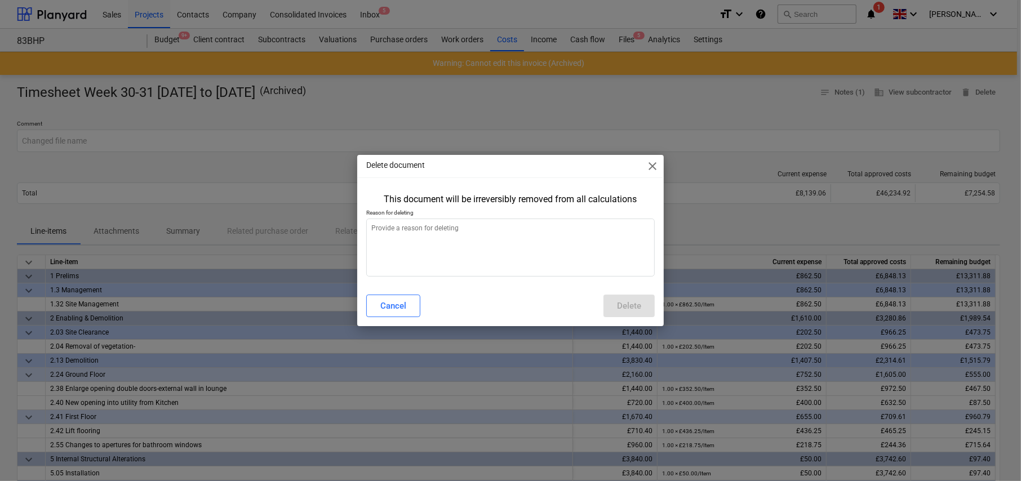
click at [652, 166] on span "close" at bounding box center [653, 167] width 14 height 14
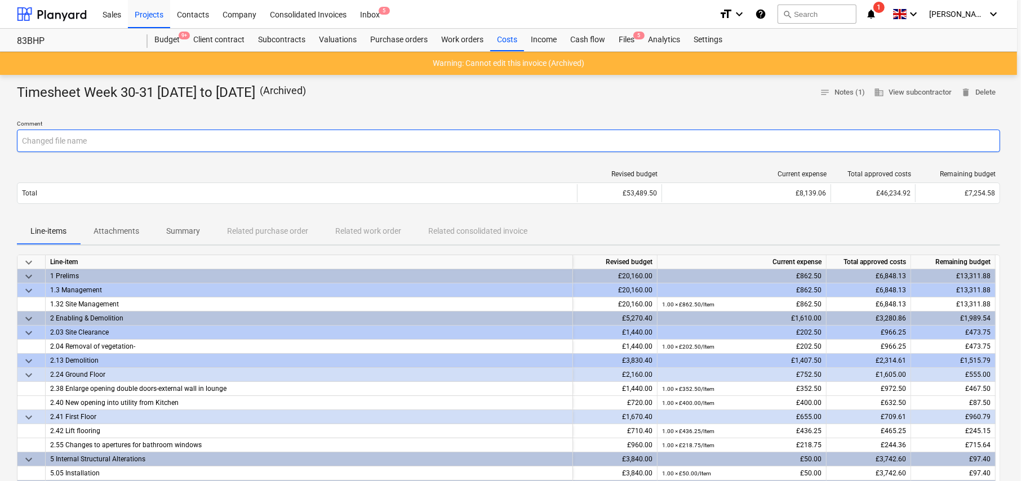
type textarea "x"
